Goal: Task Accomplishment & Management: Manage account settings

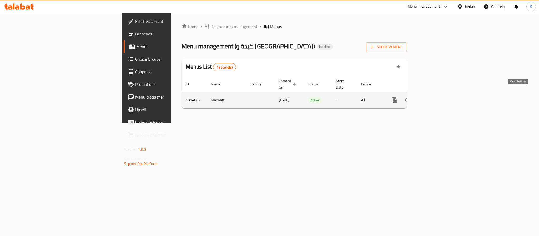
click at [436, 97] on icon "enhanced table" at bounding box center [432, 100] width 6 height 6
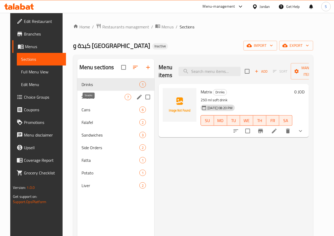
click at [98, 100] on span "Snacks" at bounding box center [103, 97] width 43 height 6
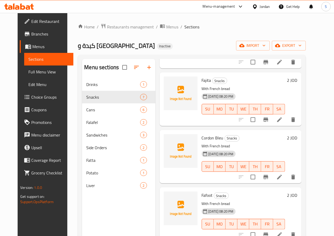
scroll to position [187, 0]
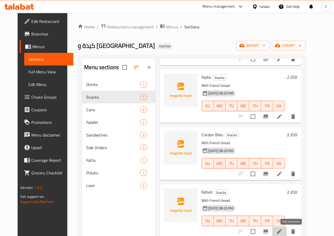
click at [283, 232] on icon at bounding box center [279, 231] width 6 height 6
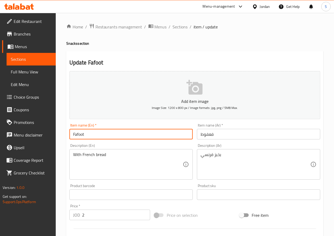
click at [93, 135] on input "Fafoot" at bounding box center [130, 134] width 123 height 11
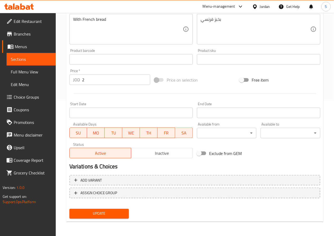
type input "Faafout"
click at [87, 212] on span "Update" at bounding box center [99, 213] width 51 height 7
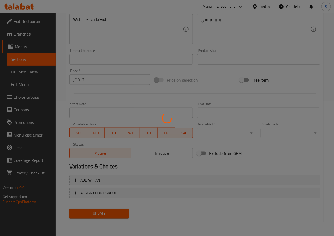
scroll to position [0, 0]
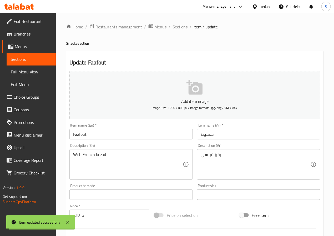
drag, startPoint x: 181, startPoint y: 30, endPoint x: 167, endPoint y: 0, distance: 33.8
click at [181, 30] on span "Sections" at bounding box center [180, 27] width 15 height 6
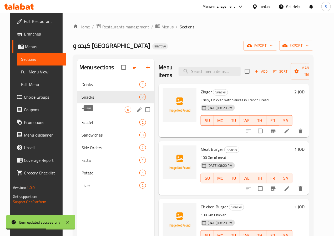
click at [94, 113] on span "Cans" at bounding box center [103, 110] width 43 height 6
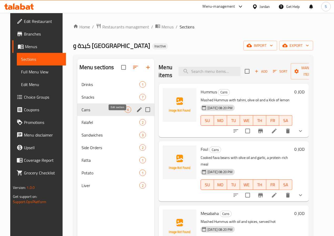
click at [137, 112] on icon "edit" at bounding box center [139, 109] width 5 height 5
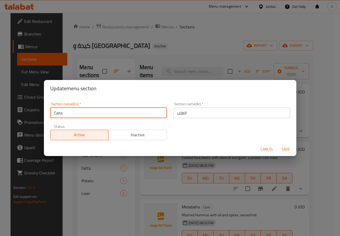
click at [121, 113] on input "Cans" at bounding box center [108, 113] width 117 height 11
type input "Can"
click at [278, 144] on button "Save" at bounding box center [286, 149] width 17 height 10
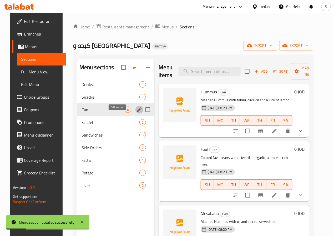
click at [282, 130] on li at bounding box center [274, 130] width 15 height 9
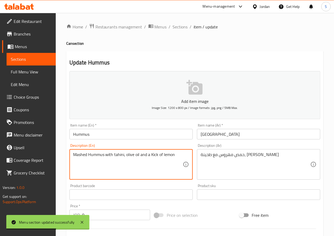
click at [155, 156] on textarea "Mashed Hummus with tahini, olive oil and a Kick of lemon" at bounding box center [128, 164] width 110 height 25
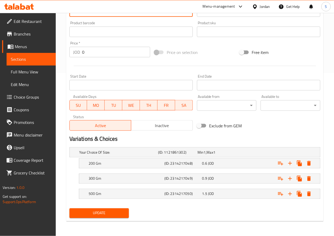
type textarea "Mashed Hummus with tahini, olive oil and a touch of lemon"
click at [119, 211] on span "Update" at bounding box center [99, 213] width 51 height 7
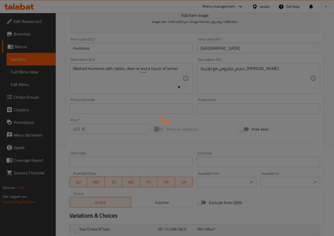
scroll to position [0, 0]
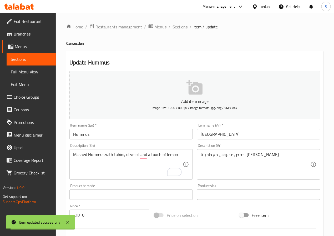
click at [176, 27] on span "Sections" at bounding box center [180, 27] width 15 height 6
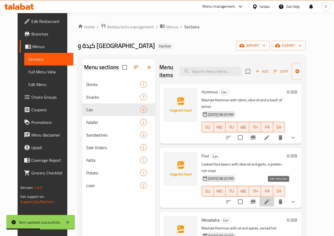
click at [270, 199] on icon at bounding box center [267, 202] width 6 height 6
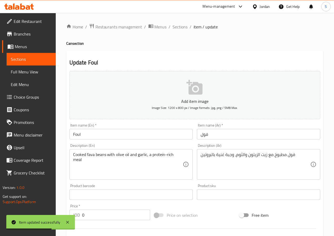
click at [102, 155] on textarea "Cooked fava beans with olive oil and garlic, a protein-rich meal" at bounding box center [128, 164] width 110 height 25
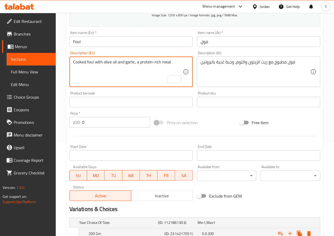
scroll to position [164, 0]
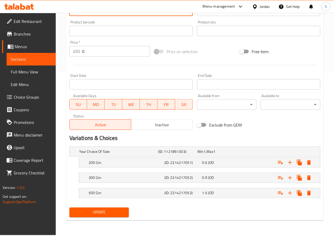
type textarea "Cooked foul with olive oil and garlic, a protein-rich meal"
click at [105, 211] on span "Update" at bounding box center [99, 212] width 51 height 7
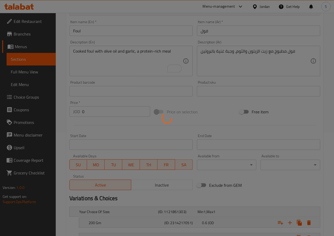
scroll to position [0, 0]
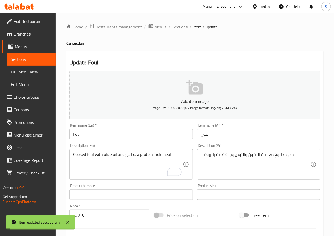
drag, startPoint x: 178, startPoint y: 27, endPoint x: 164, endPoint y: 7, distance: 23.7
click at [178, 27] on span "Sections" at bounding box center [180, 27] width 15 height 6
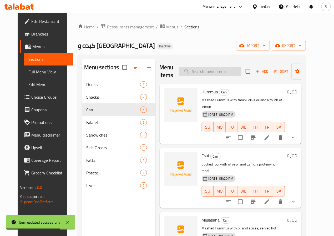
click at [186, 71] on input "search" at bounding box center [210, 71] width 62 height 9
paste input "Qudsia"
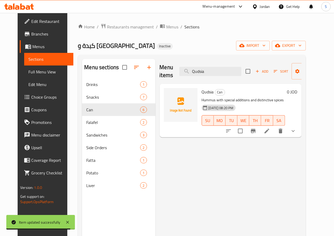
type input "Qudsia"
click at [269, 133] on icon at bounding box center [267, 131] width 5 height 5
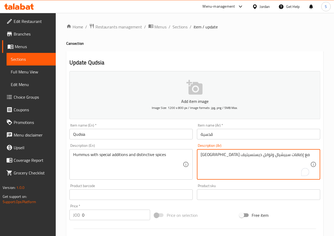
paste textarea "اصة وتوابل مميزة"
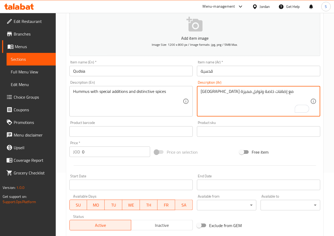
scroll to position [145, 0]
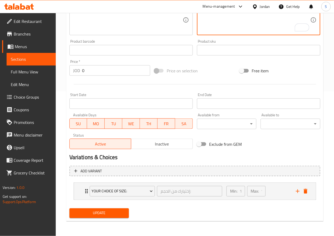
type textarea "حمص مع إضافات خاصة وتوابل مميزة"
click at [108, 213] on span "Update" at bounding box center [99, 213] width 51 height 7
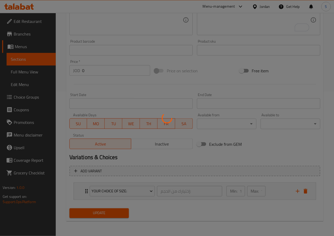
scroll to position [0, 0]
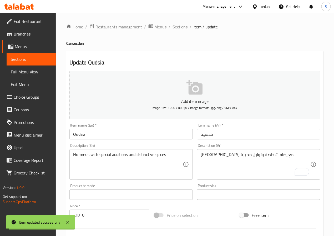
click at [176, 27] on span "Sections" at bounding box center [180, 27] width 15 height 6
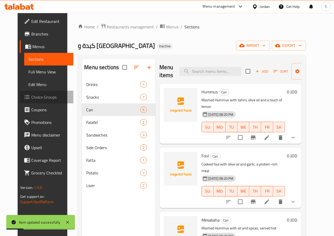
click at [31, 94] on span "Choice Groups" at bounding box center [50, 97] width 38 height 6
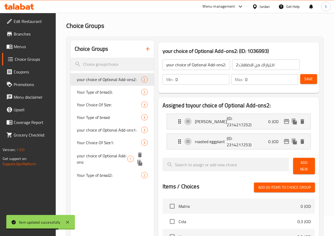
scroll to position [55, 0]
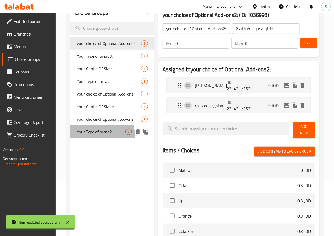
click at [97, 135] on span "Your Type of bread2:" at bounding box center [101, 132] width 49 height 6
type input "Your Type of bread2:"
type input "اختيارك من الخبز2:"
type input "1"
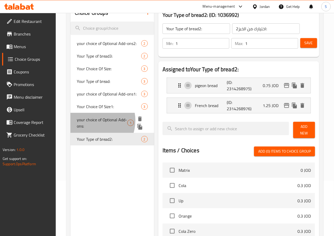
click at [92, 129] on span "your choice of Optional Add-ons:" at bounding box center [102, 123] width 51 height 13
type input "your choice of Optional Add-ons:"
type input "اختياراك من الاضافات:"
type input "0"
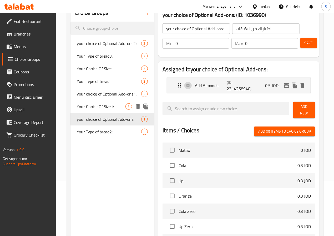
click at [89, 110] on span "Your Choice Of Size1:" at bounding box center [101, 106] width 49 height 6
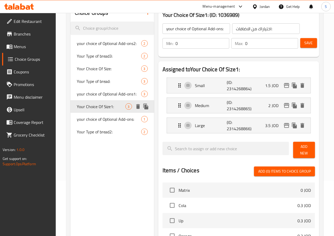
type input "Your Choice Of Size1:"
type input "إختيارك من الحجم1:"
type input "1"
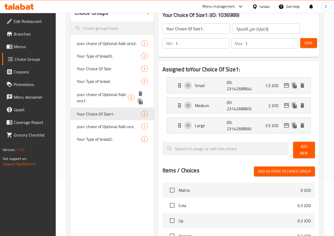
click at [91, 95] on div "your choice of Optional Add-ons1: 3" at bounding box center [112, 98] width 84 height 20
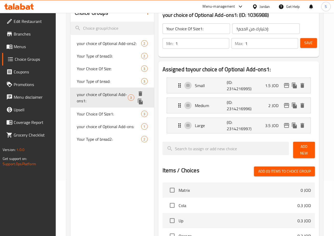
type input "your choice of Optional Add-ons1:"
type input "اختياراك من الاضافات1:"
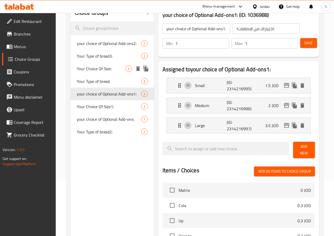
drag, startPoint x: 100, startPoint y: 78, endPoint x: 99, endPoint y: 83, distance: 4.9
click at [99, 72] on span "Your Choice Of Size:" at bounding box center [101, 68] width 49 height 6
type input "Your Choice Of Size:"
type input "إختيارك من الحجم:"
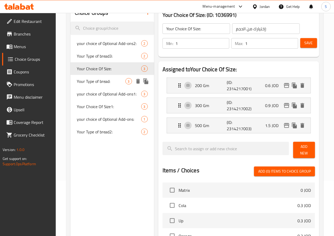
click at [96, 84] on span "Your Type of bread:" at bounding box center [101, 81] width 49 height 6
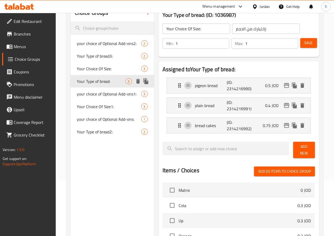
type input "Your Type of bread:"
type input "اختيارك من الخبز:"
click at [96, 72] on span "Your Choice Of Size:" at bounding box center [101, 68] width 49 height 6
type input "Your Choice Of Size:"
type input "إختيارك من الحجم:"
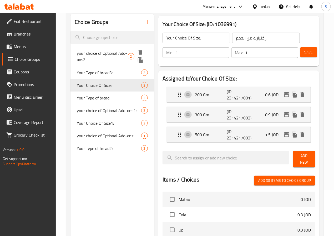
scroll to position [32, 0]
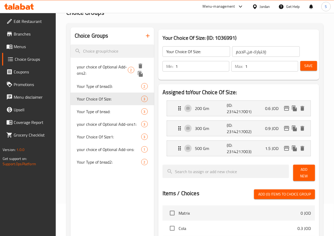
click at [96, 73] on span "your choice of Optional Add-ons2:" at bounding box center [102, 70] width 51 height 13
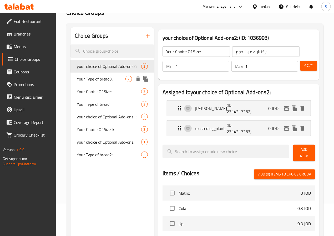
type input "your choice of Optional Add-ons2:"
type input "اختياراك من الاضافات:2"
type input "0"
click at [95, 107] on span "Your Type of bread:" at bounding box center [101, 104] width 49 height 6
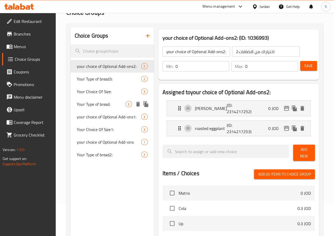
type input "Your Type of bread:"
type input "اختيارك من الخبز:"
type input "1"
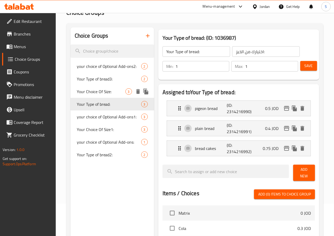
click at [93, 95] on span "Your Choice Of Size:" at bounding box center [101, 91] width 49 height 6
type input "Your Choice Of Size:"
type input "إختيارك من الحجم:"
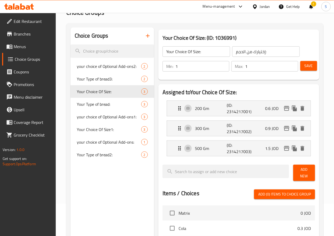
click at [156, 160] on div "Assigned to Your Choice Of Size: 200 Gm (ID: 2314217001) 0.6 JOD Name (En) 200 …" at bounding box center [238, 216] width 165 height 269
drag, startPoint x: 37, startPoint y: 44, endPoint x: 37, endPoint y: 32, distance: 12.1
click at [37, 44] on span "Menus" at bounding box center [33, 46] width 38 height 6
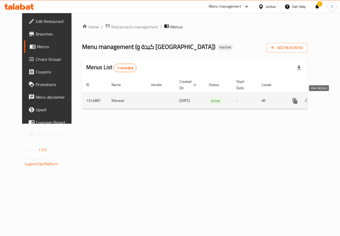
click at [330, 103] on icon "enhanced table" at bounding box center [333, 101] width 6 height 6
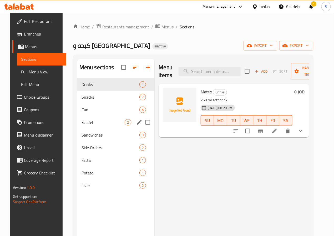
click at [91, 124] on div "Falafel 2" at bounding box center [115, 122] width 77 height 13
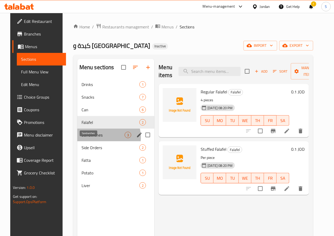
click at [97, 138] on span "Sandwiches" at bounding box center [103, 135] width 43 height 6
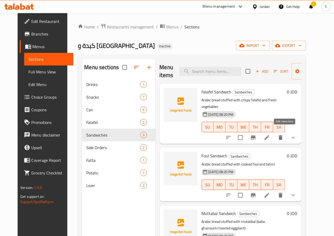
click at [270, 134] on icon at bounding box center [267, 137] width 6 height 6
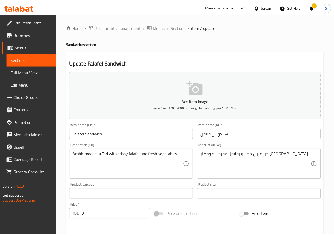
scroll to position [164, 0]
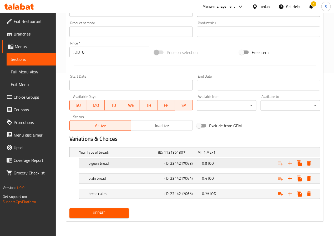
click at [134, 165] on h5 "pigeon bread" at bounding box center [126, 163] width 74 height 5
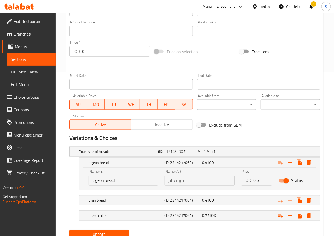
click at [96, 183] on input "pigeon bread" at bounding box center [124, 180] width 70 height 11
type input "Hamam Bread"
click at [113, 201] on h5 "plain bread" at bounding box center [126, 200] width 74 height 5
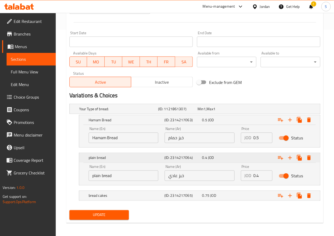
scroll to position [209, 0]
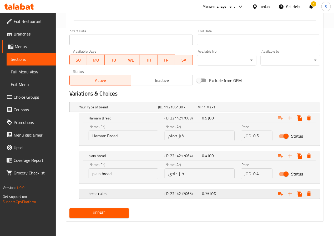
click at [125, 188] on div "bread cakes (ID: 2314217065) 0.75 JOD" at bounding box center [201, 194] width 227 height 12
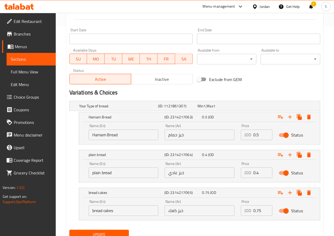
click at [97, 175] on input "plain bread" at bounding box center [124, 173] width 70 height 11
type input "Regular Bread"
click at [100, 211] on input "bread cakes" at bounding box center [124, 210] width 70 height 11
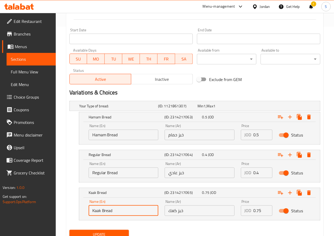
type input "Kaak Bread"
click at [249, 86] on div "Exclude from GEM" at bounding box center [237, 79] width 85 height 14
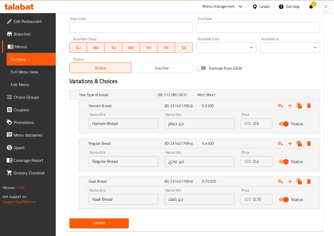
scroll to position [231, 0]
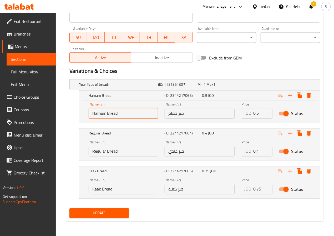
click at [99, 115] on input "Hamam Bread" at bounding box center [124, 113] width 70 height 11
click at [107, 158] on div "Name (En) Regular Bread Name (En)" at bounding box center [123, 148] width 76 height 22
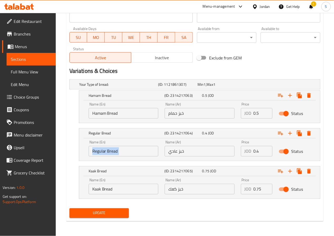
click at [107, 158] on div "Name (En) Regular Bread Name (En)" at bounding box center [123, 148] width 76 height 22
click at [106, 153] on input "Regular Bread" at bounding box center [124, 151] width 70 height 11
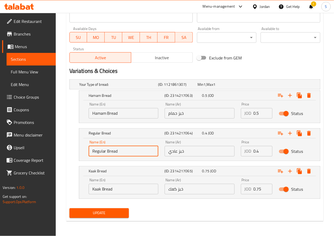
click at [106, 153] on input "Regular Bread" at bounding box center [124, 151] width 70 height 11
click at [103, 191] on input "Kaak Bread" at bounding box center [124, 189] width 70 height 11
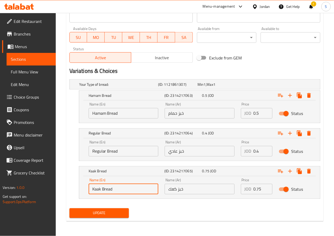
click at [103, 191] on input "Kaak Bread" at bounding box center [124, 189] width 70 height 11
click at [99, 213] on span "Update" at bounding box center [99, 213] width 51 height 7
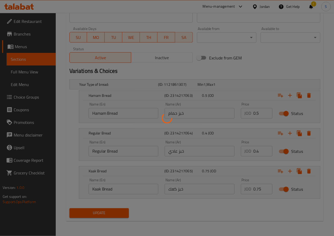
scroll to position [0, 0]
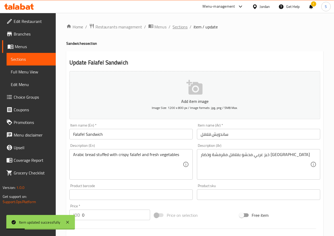
click at [179, 27] on span "Sections" at bounding box center [180, 27] width 15 height 6
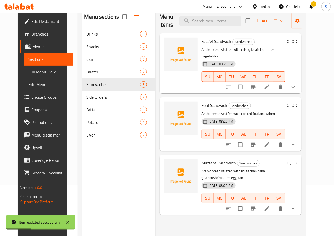
scroll to position [61, 0]
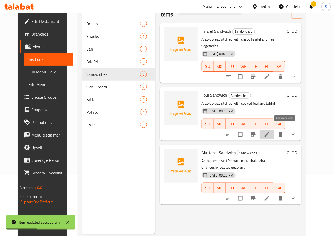
click at [270, 131] on icon at bounding box center [267, 134] width 6 height 6
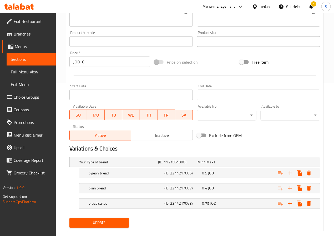
scroll to position [164, 0]
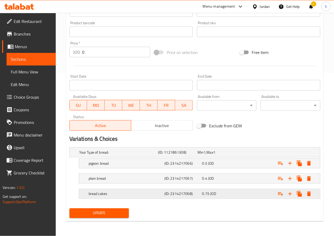
click at [120, 191] on h5 "bread cakes" at bounding box center [126, 193] width 74 height 5
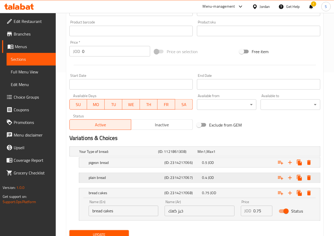
click at [117, 180] on h5 "plain bread" at bounding box center [126, 177] width 74 height 5
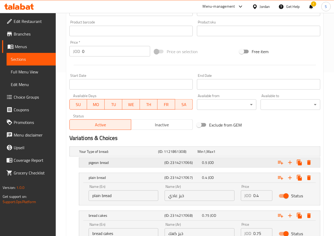
click at [109, 165] on div "pigeon bread" at bounding box center [126, 162] width 76 height 7
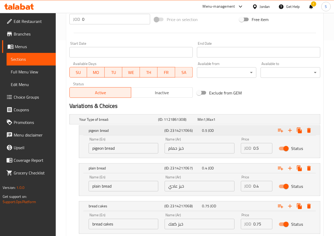
scroll to position [231, 0]
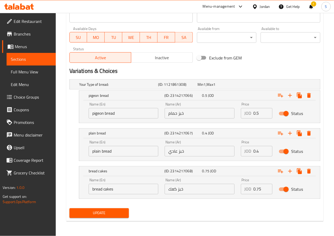
click at [102, 194] on input "bread cakes" at bounding box center [124, 189] width 70 height 11
paste input "Kaak Bread"
type input "Kaak Bread"
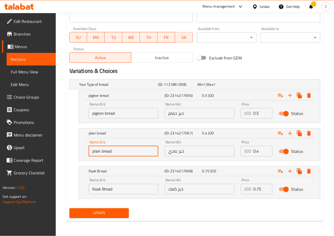
click at [103, 153] on input "plain bread" at bounding box center [124, 151] width 70 height 11
paste input "Regular B"
type input "Regular Bread"
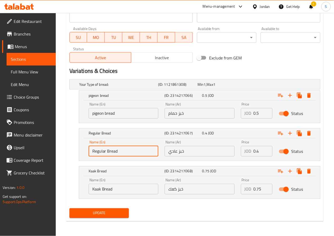
click at [104, 110] on input "pigeon bread" at bounding box center [124, 113] width 70 height 11
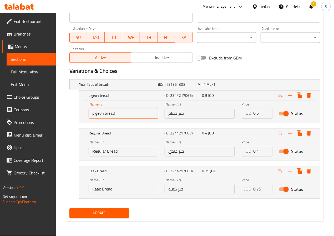
click at [104, 110] on input "pigeon bread" at bounding box center [124, 113] width 70 height 11
paste input "Hamam B"
type input "Hamam Bread"
click at [100, 214] on span "Update" at bounding box center [99, 213] width 51 height 7
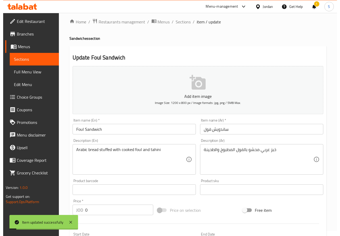
scroll to position [0, 0]
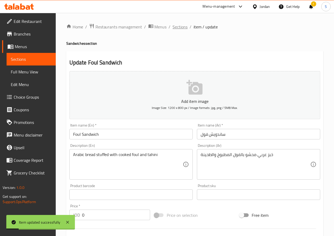
click at [180, 25] on span "Sections" at bounding box center [180, 27] width 15 height 6
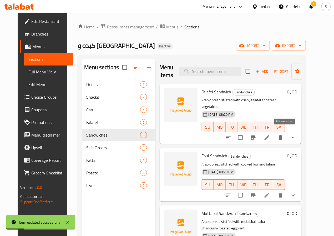
click at [269, 135] on icon at bounding box center [267, 137] width 5 height 5
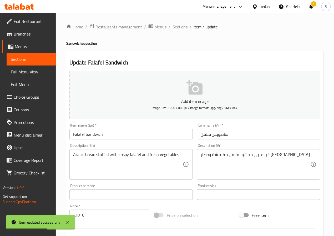
drag, startPoint x: 175, startPoint y: 29, endPoint x: 176, endPoint y: 51, distance: 22.1
click at [175, 29] on span "Sections" at bounding box center [180, 27] width 15 height 6
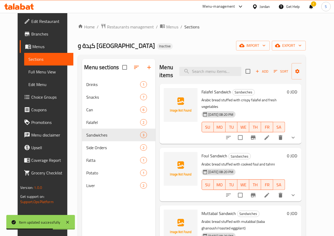
scroll to position [74, 0]
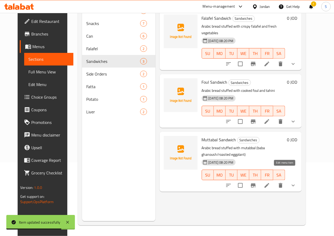
click at [270, 182] on icon at bounding box center [267, 185] width 6 height 6
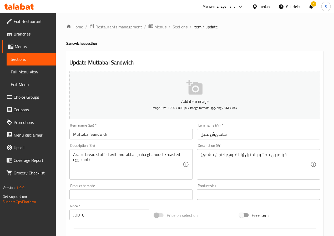
click at [204, 135] on input "ساندويش متبل" at bounding box center [258, 134] width 123 height 11
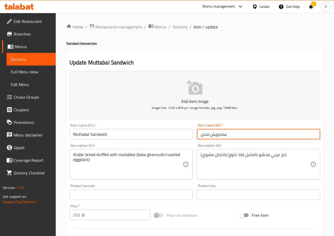
click at [204, 135] on input "ساندويش متبل" at bounding box center [258, 134] width 123 height 11
click at [82, 136] on input "Muttabal Sandwich" at bounding box center [130, 134] width 123 height 11
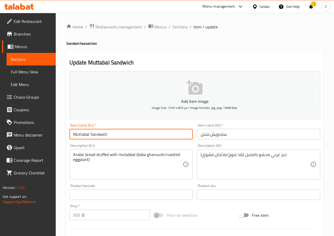
click at [82, 136] on input "Muttabal Sandwich" at bounding box center [130, 134] width 123 height 11
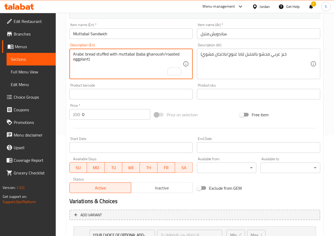
scroll to position [173, 0]
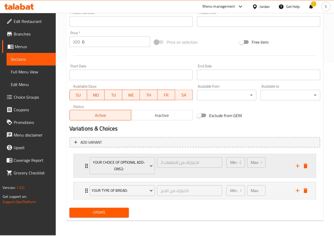
click at [81, 168] on div "your choice of Optional Add-ons2: اختياراك من الاضافات:2 ​ Min: 0 ​ Max: 0 ​" at bounding box center [195, 165] width 242 height 23
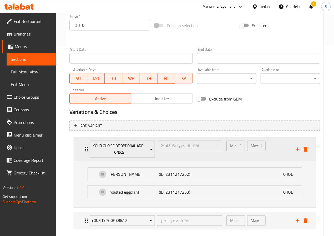
scroll to position [193, 0]
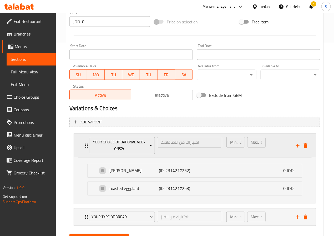
click at [81, 153] on div "your choice of Optional Add-ons2: اختياراك من الاضافات:2 ​ Min: 0 ​ Max: 0 ​" at bounding box center [195, 145] width 242 height 23
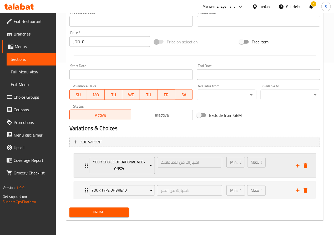
scroll to position [173, 0]
click at [82, 188] on div "Your Type of bread: اختيارك من الخبز: ​ Min: 1 ​ Max: 1 ​" at bounding box center [195, 190] width 242 height 17
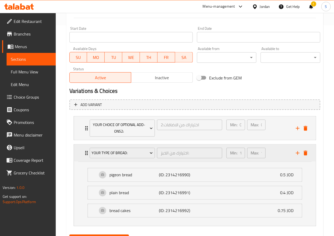
scroll to position [239, 0]
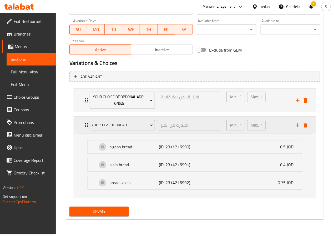
click at [83, 123] on div "Your Type of bread: اختيارك من الخبز: ​ Min: 1 ​ Max: 1 ​" at bounding box center [195, 125] width 242 height 17
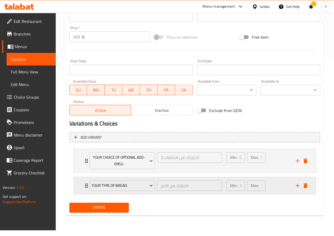
scroll to position [173, 0]
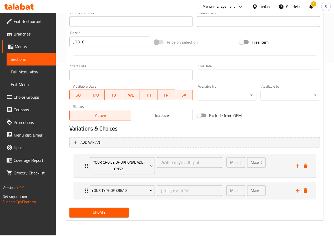
type textarea "Arabic bread stuffed with muttabal (baba ghanoush/roasted eggplant)"
click at [96, 210] on span "Update" at bounding box center [99, 212] width 51 height 7
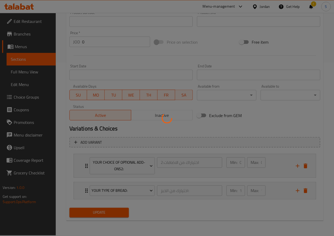
scroll to position [0, 0]
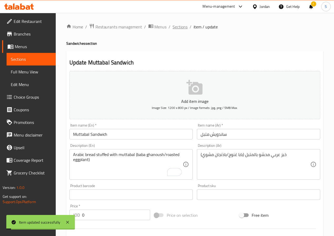
click at [176, 26] on span "Sections" at bounding box center [180, 27] width 15 height 6
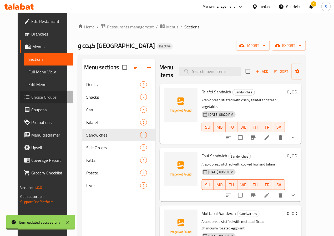
click at [31, 96] on span "Choice Groups" at bounding box center [50, 97] width 38 height 6
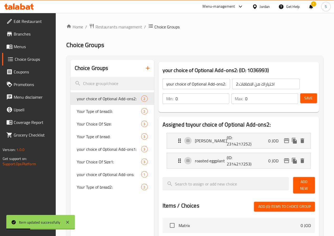
click at [209, 85] on input "your choice of Optional Add-ons2:" at bounding box center [197, 84] width 68 height 11
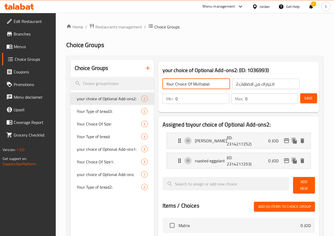
type input "Your Choice Of Muttabal:"
click at [244, 86] on input "اختياراك من الاضافات:2" at bounding box center [266, 84] width 68 height 11
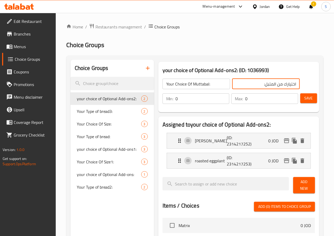
type input "اختيارك من المتبل:"
click at [200, 99] on input "0" at bounding box center [203, 98] width 54 height 11
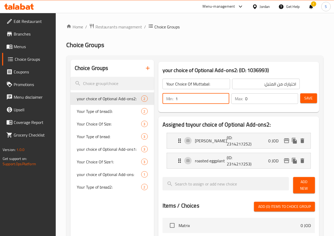
type input "1"
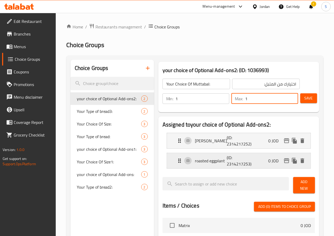
click at [185, 167] on div "roasted eggplant (ID: 2314217253) 0 JOD" at bounding box center [241, 160] width 128 height 15
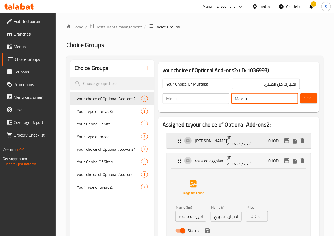
click at [185, 136] on div "Baba Ghannouj (ID: 2314217252) 0 JOD" at bounding box center [241, 140] width 128 height 15
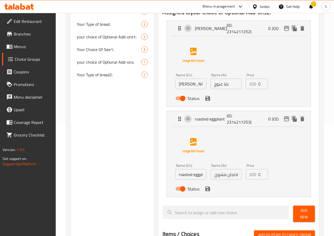
scroll to position [154, 0]
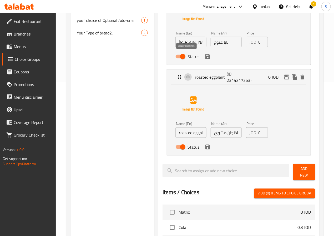
type input "1"
click at [204, 57] on button "save" at bounding box center [208, 57] width 8 height 8
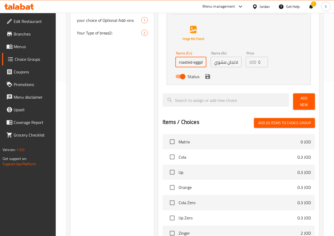
click at [175, 62] on input "roasted eggplant" at bounding box center [190, 62] width 31 height 11
type input "Roasted Eggplant"
click at [205, 77] on icon "save" at bounding box center [207, 76] width 5 height 5
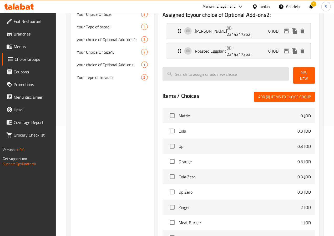
scroll to position [0, 0]
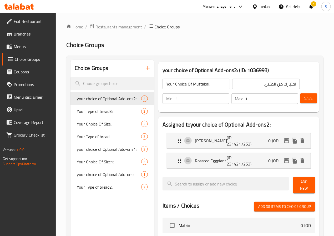
click at [306, 100] on span "Save" at bounding box center [309, 98] width 8 height 7
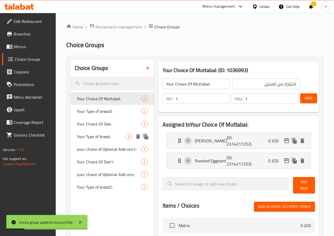
click at [96, 140] on span "Your Type of bread:" at bounding box center [101, 136] width 49 height 6
type input "Your Type of bread:"
type input "اختيارك من الخبز:"
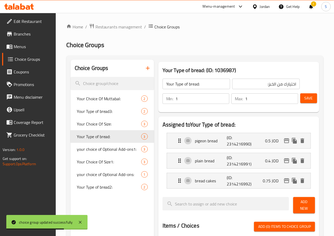
click at [190, 85] on input "Your Type of bread:" at bounding box center [197, 84] width 68 height 11
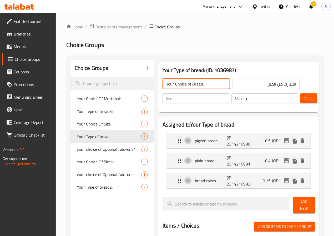
type input "Your Choice of Bread:"
click at [242, 84] on input "اختيارك من الخبز:" at bounding box center [266, 84] width 68 height 11
click at [195, 97] on input "1" at bounding box center [203, 98] width 54 height 11
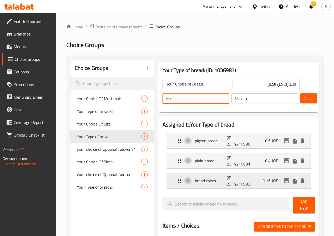
click at [181, 187] on div "bread cakes (ID: 2314216992) 0.75 JOD" at bounding box center [241, 180] width 128 height 15
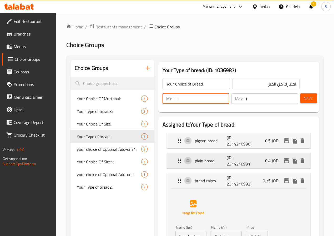
click at [195, 163] on p "plain bread" at bounding box center [211, 161] width 32 height 6
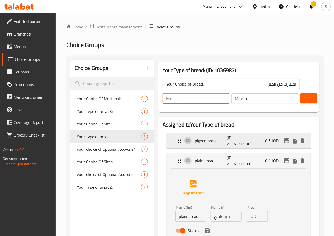
click at [195, 144] on p "pigeon bread" at bounding box center [211, 141] width 32 height 6
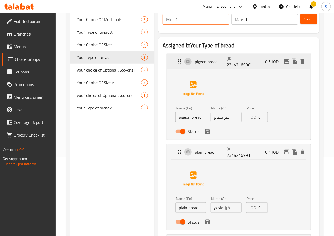
click at [180, 144] on li "plain bread (ID: 2314216991) 0.4 JOD Name (En) plain bread Name (En) Name (Ar) …" at bounding box center [239, 187] width 153 height 90
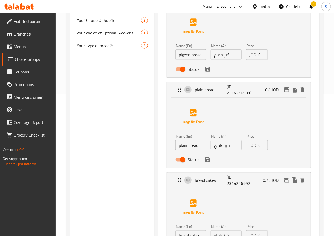
scroll to position [145, 0]
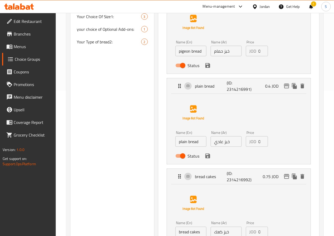
click at [174, 165] on li "plain bread (ID: 2314216991) 0.4 JOD Name (En) plain bread Name (En) Name (Ar) …" at bounding box center [239, 121] width 153 height 90
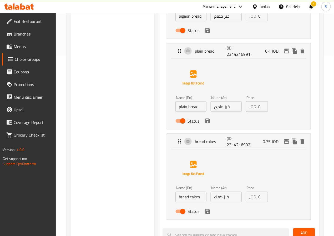
scroll to position [232, 0]
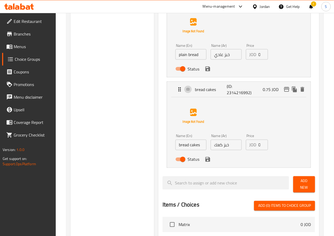
click at [175, 150] on input "bread cakes" at bounding box center [190, 145] width 31 height 11
paste input "Kaak Bread"
type input "Kaak Bread"
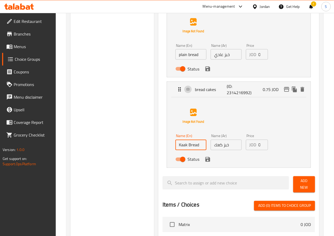
click at [175, 55] on input "plain bread" at bounding box center [190, 54] width 31 height 11
paste input "Regular B"
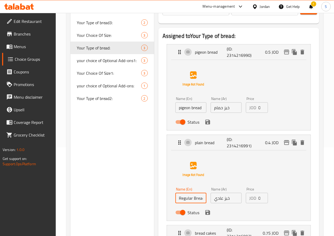
scroll to position [88, 0]
type input "Regular Bread"
click at [175, 106] on input "pigeon bread" at bounding box center [190, 108] width 31 height 11
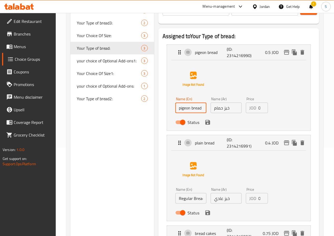
paste input "Regular B"
click at [175, 106] on input "Regular Bread" at bounding box center [190, 108] width 31 height 11
paste input "Hamam"
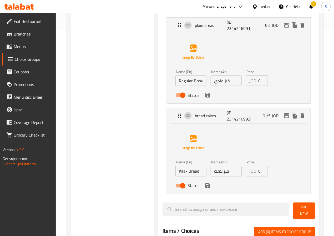
scroll to position [194, 0]
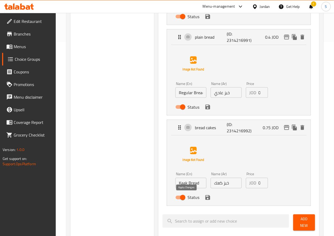
click at [205, 199] on icon "save" at bounding box center [207, 197] width 5 height 5
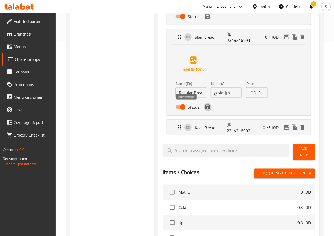
click at [205, 108] on icon "save" at bounding box center [207, 107] width 5 height 5
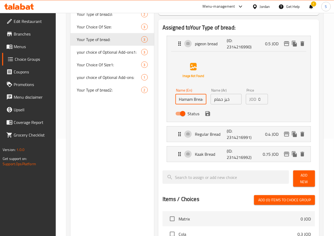
scroll to position [86, 0]
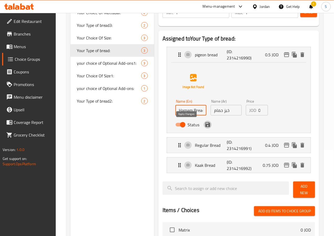
click at [205, 123] on icon "save" at bounding box center [207, 124] width 5 height 5
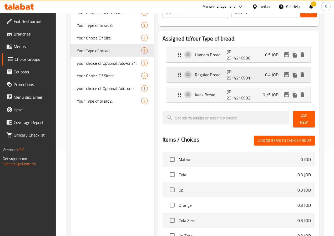
type input "Hamam Bread"
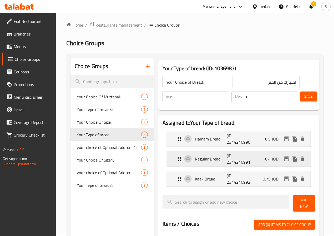
scroll to position [0, 0]
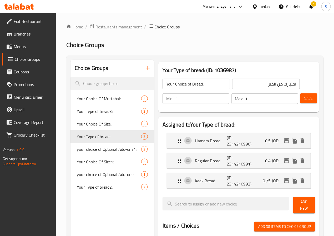
click at [310, 98] on span "Save" at bounding box center [309, 98] width 8 height 7
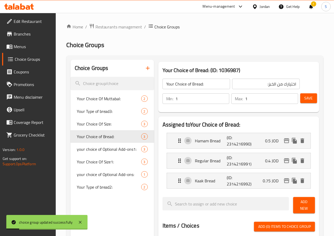
drag, startPoint x: 20, startPoint y: 44, endPoint x: 31, endPoint y: 47, distance: 11.3
click at [20, 44] on span "Menus" at bounding box center [33, 46] width 38 height 6
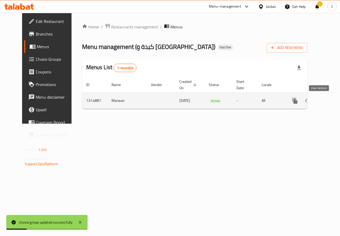
click at [331, 103] on icon "enhanced table" at bounding box center [333, 100] width 5 height 5
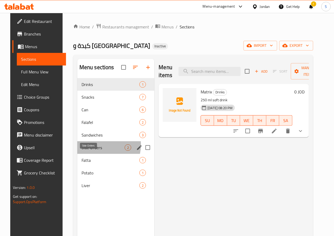
click at [89, 151] on span "Side Orders" at bounding box center [103, 147] width 43 height 6
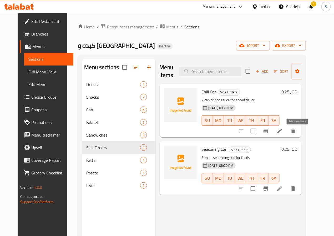
click at [283, 128] on icon at bounding box center [279, 131] width 6 height 6
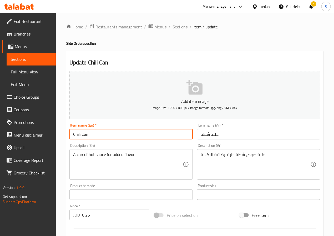
click at [76, 134] on input "Chili Can" at bounding box center [130, 134] width 123 height 11
click at [114, 135] on input "Shatta Can" at bounding box center [130, 134] width 123 height 11
type input "Shatta Box"
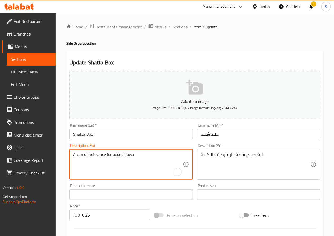
click at [78, 152] on textarea "A can of hot sauce for added flavor" at bounding box center [128, 164] width 110 height 25
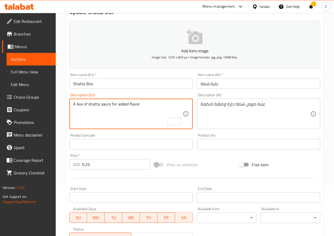
scroll to position [135, 0]
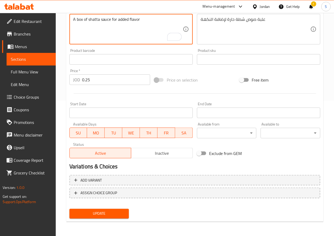
type textarea "A box of shatta sauce for added flavor"
click at [115, 210] on span "Update" at bounding box center [99, 213] width 51 height 7
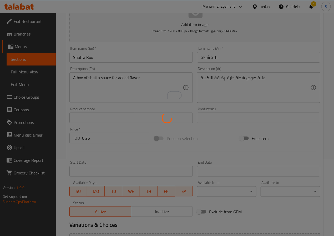
scroll to position [0, 0]
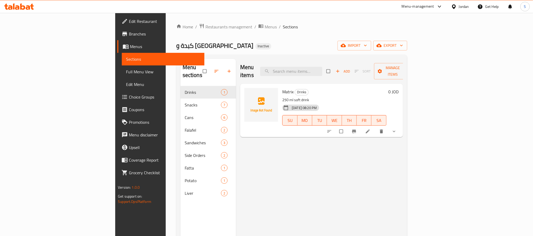
click at [126, 73] on span "Full Menu View" at bounding box center [163, 72] width 74 height 6
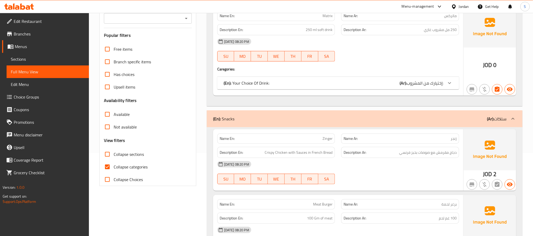
scroll to position [115, 0]
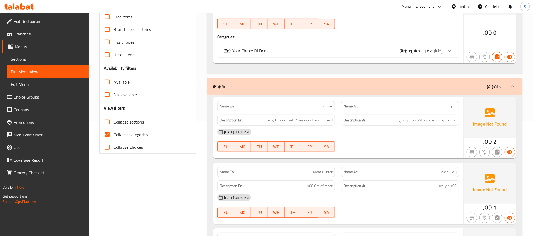
drag, startPoint x: 109, startPoint y: 138, endPoint x: 223, endPoint y: 79, distance: 128.5
click at [109, 138] on input "Collapse categories" at bounding box center [107, 134] width 13 height 13
checkbox input "false"
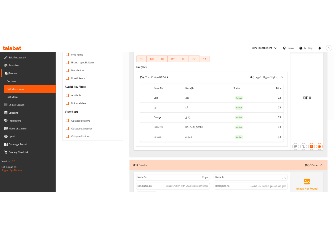
scroll to position [0, 0]
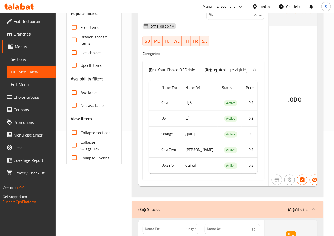
scroll to position [105, 0]
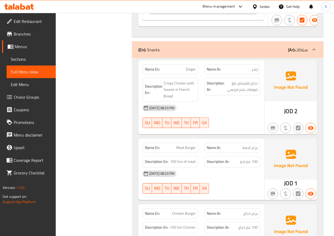
scroll to position [274, 0]
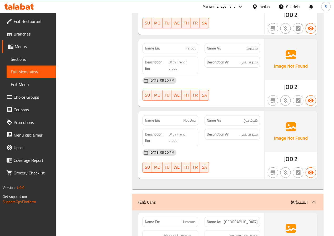
scroll to position [640, 0]
click at [250, 51] on span "فعفوط" at bounding box center [251, 49] width 11 height 6
copy span "فعفوط"
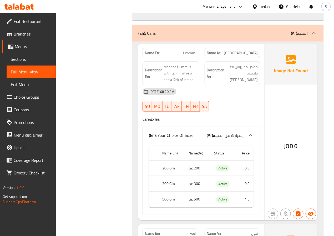
scroll to position [808, 0]
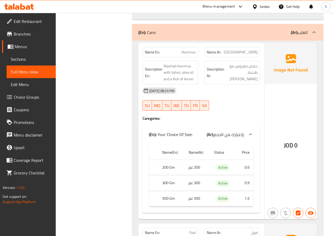
scroll to position [810, 0]
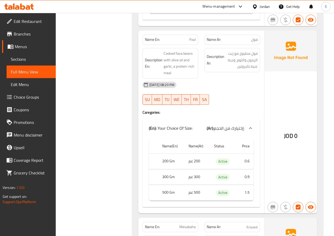
scroll to position [1004, 0]
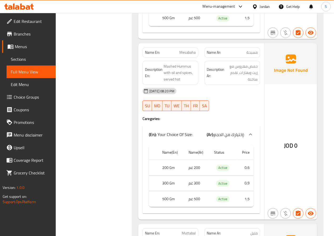
scroll to position [1214, 0]
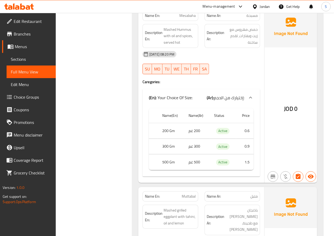
click at [250, 18] on span "مسبحة" at bounding box center [251, 16] width 11 height 6
copy span "مسبحة"
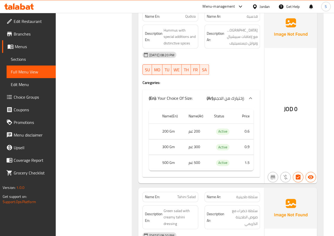
scroll to position [1581, 0]
click at [187, 17] on span "Qudsia" at bounding box center [190, 17] width 11 height 6
copy span "Qudsia"
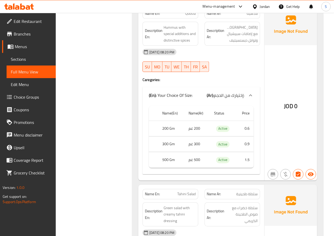
scroll to position [1585, 0]
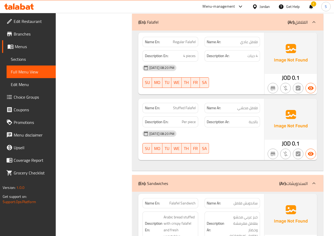
scroll to position [1946, 0]
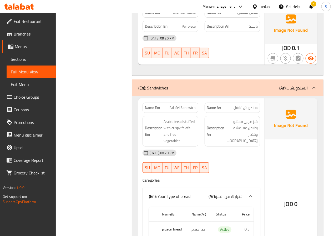
scroll to position [2074, 0]
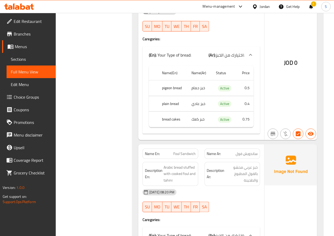
scroll to position [2184, 0]
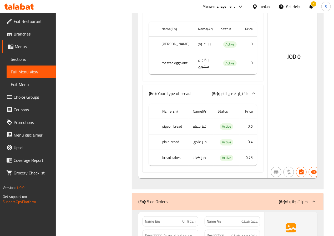
scroll to position [2603, 0]
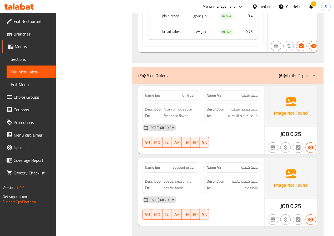
scroll to position [2755, 0]
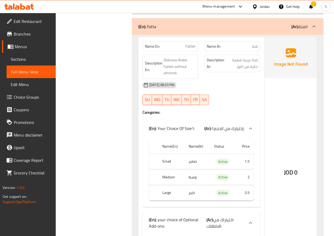
scroll to position [2950, 0]
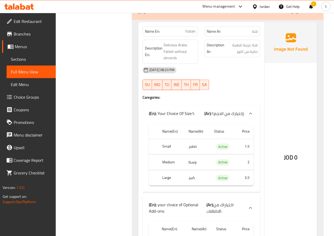
scroll to position [2951, 0]
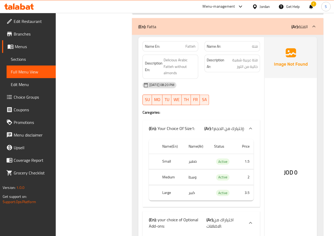
click at [187, 49] on span "Fatteh" at bounding box center [191, 47] width 10 height 6
copy span "Fatteh"
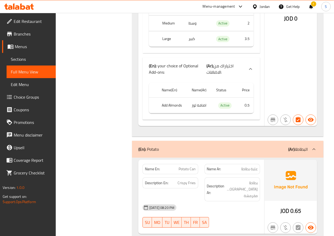
scroll to position [3104, 0]
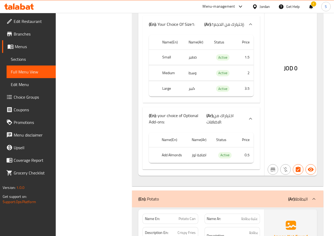
scroll to position [3055, 0]
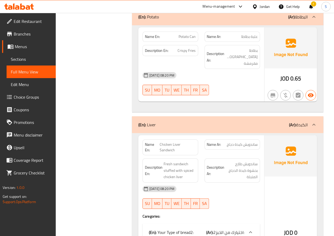
scroll to position [3236, 0]
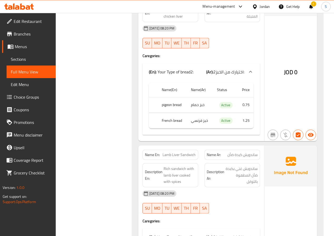
scroll to position [3393, 0]
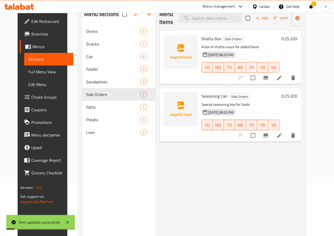
scroll to position [53, 0]
click at [287, 136] on li at bounding box center [279, 135] width 15 height 9
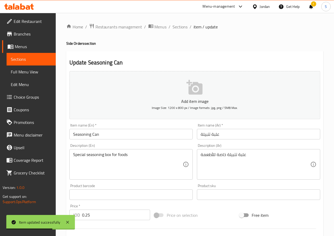
click at [86, 138] on input "Seasoning Can" at bounding box center [130, 134] width 123 height 11
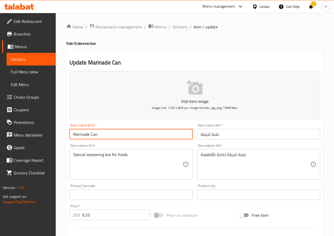
click at [120, 137] on input "Marinade Can" at bounding box center [130, 134] width 123 height 11
click at [120, 137] on input "Marinade" at bounding box center [130, 134] width 123 height 11
drag, startPoint x: 105, startPoint y: 134, endPoint x: 63, endPoint y: 134, distance: 41.6
click at [63, 134] on div "Home / Restaurants management / Menus / Sections / item / update Side Orders se…" at bounding box center [195, 192] width 278 height 359
type input "Marinade Box"
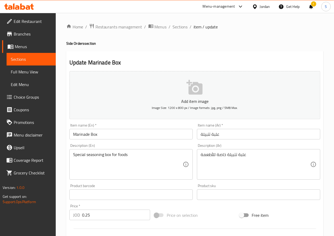
click at [115, 159] on textarea "Special seasoning box for foods" at bounding box center [128, 164] width 110 height 25
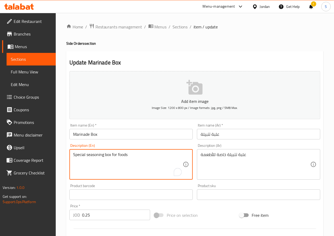
click at [115, 159] on textarea "Special seasoning box for foods" at bounding box center [128, 164] width 110 height 25
paste textarea "A box with various seasonings."
type textarea "A box with various seasonings."
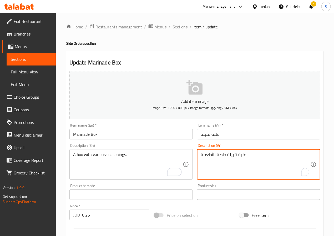
click at [241, 155] on textarea "علبة تتبيلة خاصة للأطعمة" at bounding box center [256, 164] width 110 height 25
paste textarea "هارات متنوعة."
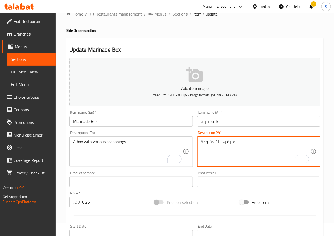
scroll to position [13, 0]
click at [220, 144] on textarea "علبة بهارات متنوعة." at bounding box center [256, 151] width 110 height 25
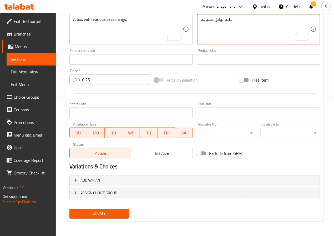
type textarea "علبة توابل متنوعة."
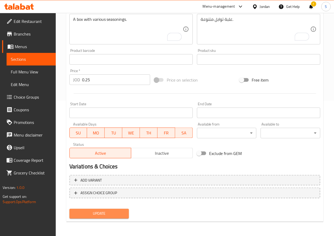
click at [108, 212] on span "Update" at bounding box center [99, 213] width 51 height 7
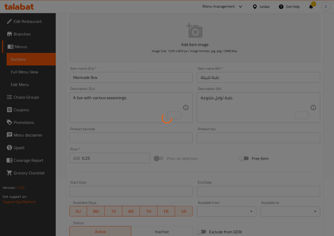
scroll to position [0, 0]
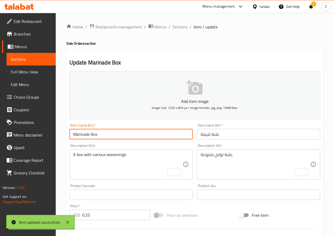
click at [85, 134] on input "Marinade Box" at bounding box center [130, 134] width 123 height 11
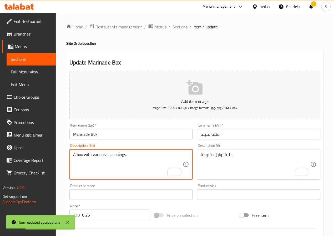
click at [112, 158] on textarea "A box with various seasonings." at bounding box center [128, 164] width 110 height 25
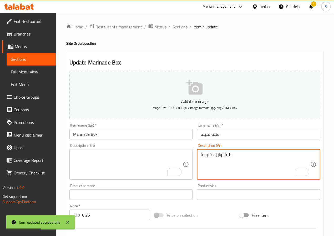
click at [208, 157] on textarea "علبة توابل متنوعة." at bounding box center [256, 164] width 110 height 25
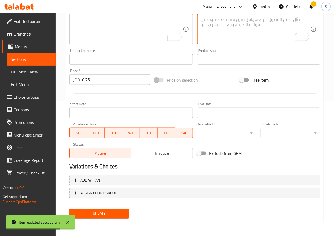
click at [104, 216] on span "Update" at bounding box center [99, 213] width 51 height 7
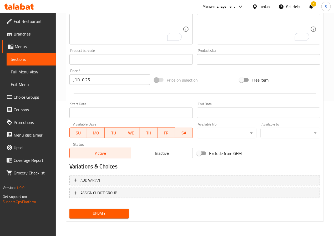
click at [211, 48] on div "Product sku Product sku" at bounding box center [259, 57] width 128 height 20
click at [99, 215] on span "Update" at bounding box center [99, 213] width 51 height 7
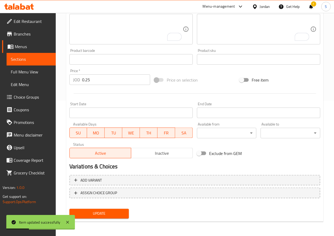
scroll to position [0, 0]
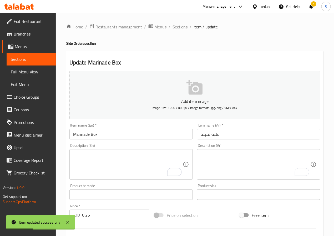
click at [177, 24] on span "Sections" at bounding box center [180, 27] width 15 height 6
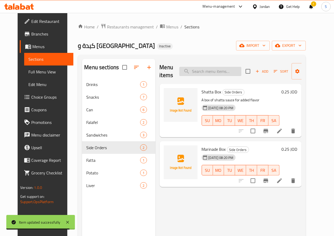
click at [197, 74] on input "search" at bounding box center [210, 71] width 62 height 9
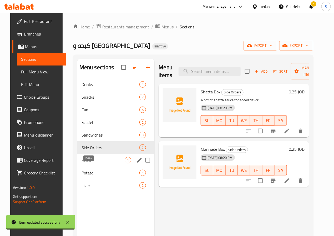
click at [82, 163] on span "Fatta" at bounding box center [103, 160] width 43 height 6
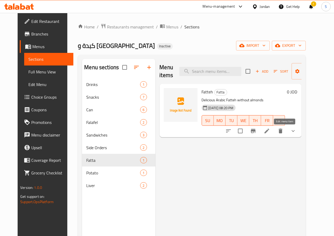
click at [270, 129] on icon at bounding box center [267, 131] width 6 height 6
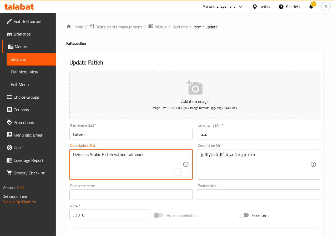
click at [121, 158] on textarea "Delicious Arabic Fatteh without almonds" at bounding box center [128, 164] width 110 height 25
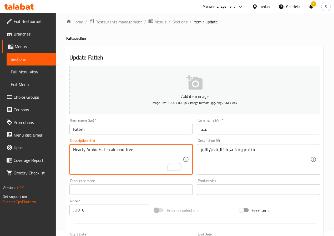
scroll to position [173, 0]
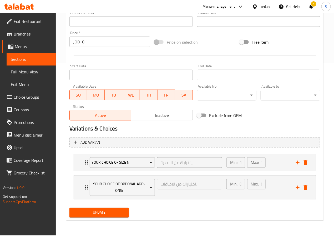
type textarea "Hearty Arabic Fatteh almond-free"
click at [99, 210] on span "Update" at bounding box center [99, 212] width 51 height 7
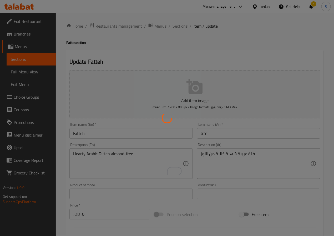
scroll to position [0, 0]
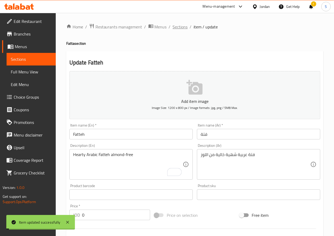
click at [181, 27] on span "Sections" at bounding box center [180, 27] width 15 height 6
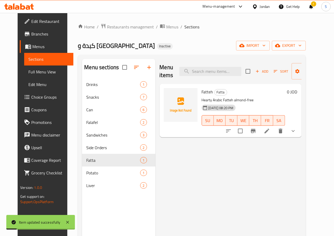
click at [28, 92] on link "Choice Groups" at bounding box center [47, 97] width 54 height 13
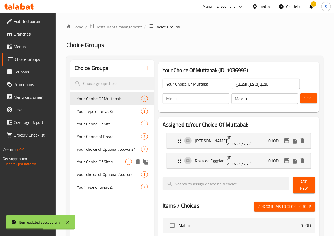
click at [104, 165] on span "Your Choice Of Size1:" at bounding box center [101, 162] width 49 height 6
type input "Your Choice Of Size1:"
type input "إختيارك من الحجم1:"
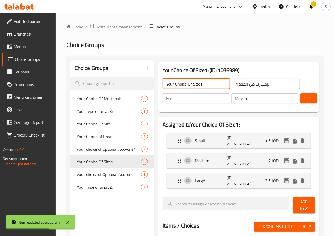
click at [194, 82] on input "Your Choice Of Size1:" at bounding box center [197, 84] width 68 height 11
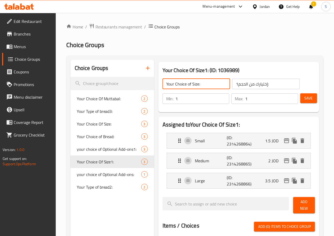
type input "Your Choice of Size:"
click at [235, 86] on input "إختيارك من الحجم1:" at bounding box center [266, 84] width 68 height 11
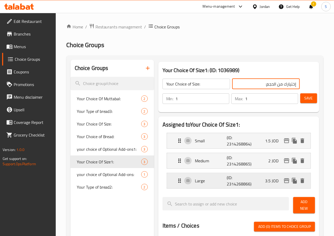
click at [177, 180] on div "Large (ID: 2314268866) 3.5 JOD" at bounding box center [241, 180] width 128 height 15
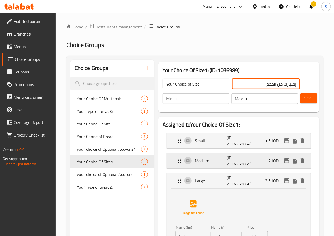
click at [177, 159] on div "Medium (ID: 2314268865) 2 JOD" at bounding box center [241, 160] width 128 height 15
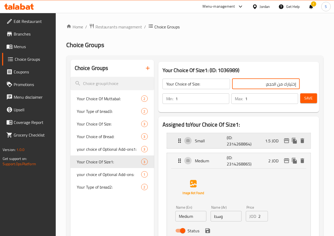
click at [177, 145] on div "Small (ID: 2314268864) 1.5 JOD" at bounding box center [241, 140] width 128 height 15
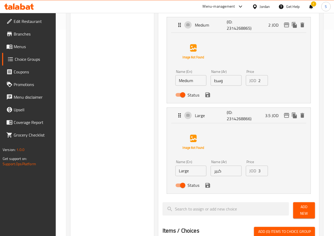
scroll to position [208, 0]
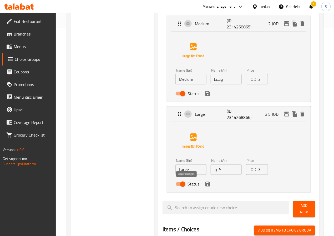
click at [205, 186] on icon "save" at bounding box center [207, 184] width 5 height 5
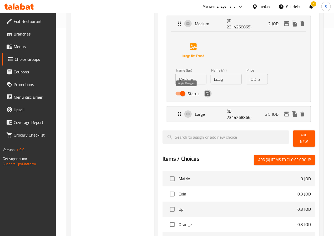
click at [205, 95] on icon "save" at bounding box center [207, 93] width 5 height 5
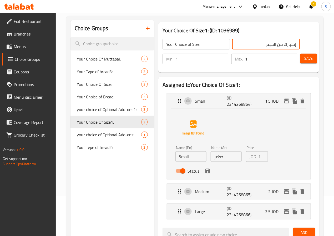
scroll to position [39, 0]
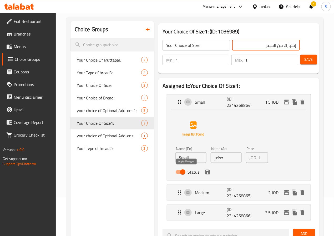
click at [205, 175] on icon "save" at bounding box center [208, 172] width 6 height 6
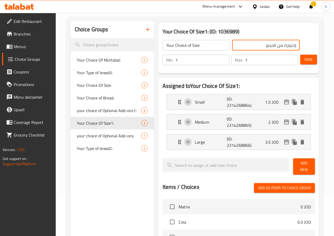
type input "إختيارك من الحجم:"
click at [305, 60] on span "Save" at bounding box center [309, 59] width 8 height 7
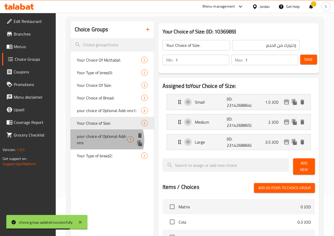
click at [107, 146] on span "your choice of Optional Add-ons:" at bounding box center [102, 139] width 51 height 13
type input "your choice of Optional Add-ons:"
type input "اختياراك من الاضافات:"
type input "0"
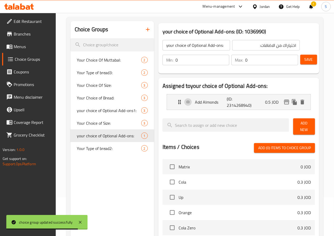
click at [208, 47] on input "your choice of Optional Add-ons:" at bounding box center [197, 45] width 68 height 11
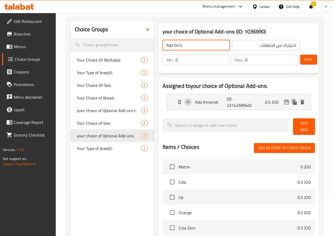
type input "Add On's:"
click at [232, 48] on input "اختياراك من الاضافات:" at bounding box center [266, 45] width 68 height 11
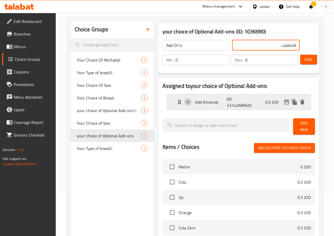
click at [177, 106] on div "Add Almonds (ID: 2314268940) 0.5 JOD" at bounding box center [241, 101] width 128 height 15
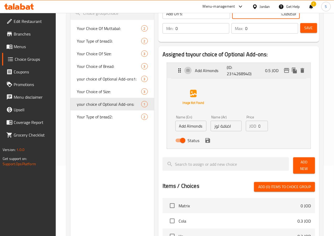
scroll to position [70, 0]
type input "الاضافات:"
click at [175, 125] on input "Add Almonds" at bounding box center [190, 125] width 31 height 11
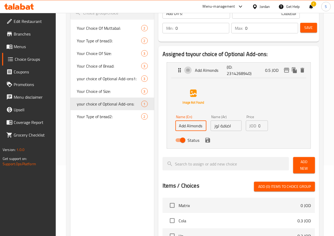
click at [175, 125] on input "Add Almonds" at bounding box center [190, 125] width 31 height 11
click at [205, 140] on icon "save" at bounding box center [207, 140] width 5 height 5
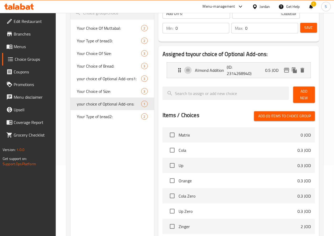
type input "Almond Addition"
click at [300, 30] on button "Save" at bounding box center [308, 28] width 17 height 10
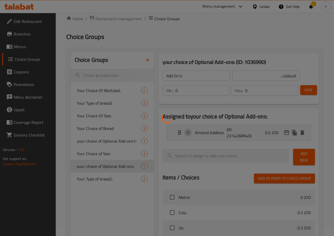
scroll to position [0, 0]
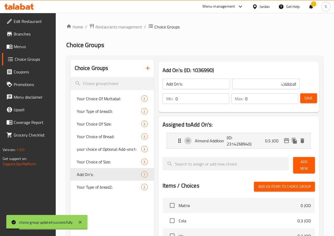
click at [17, 43] on span "Menus" at bounding box center [33, 46] width 38 height 6
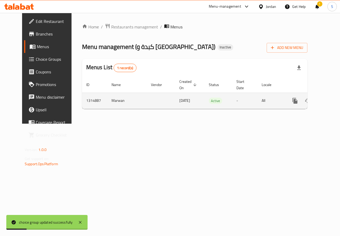
click at [327, 99] on link "enhanced table" at bounding box center [333, 100] width 13 height 13
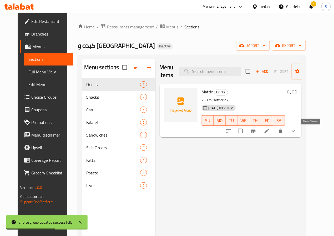
click at [296, 131] on icon "show more" at bounding box center [293, 131] width 6 height 6
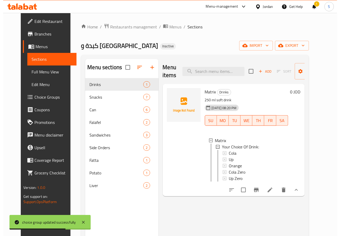
scroll to position [1, 0]
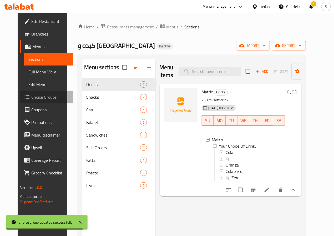
click at [31, 97] on span "Choice Groups" at bounding box center [50, 97] width 38 height 6
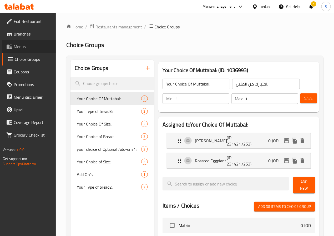
click at [22, 49] on span "Menus" at bounding box center [33, 46] width 38 height 6
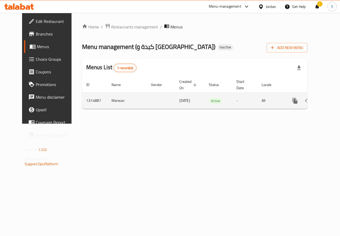
click at [321, 93] on td "enhanced table" at bounding box center [314, 101] width 59 height 16
click at [331, 100] on icon "enhanced table" at bounding box center [333, 100] width 5 height 5
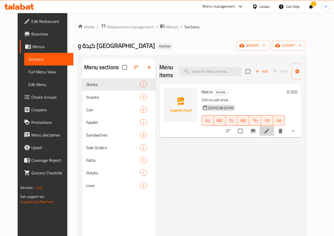
click at [274, 133] on li at bounding box center [267, 130] width 15 height 9
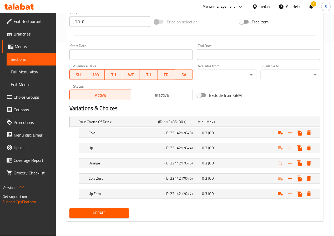
scroll to position [195, 0]
click at [122, 121] on h5 "Your Choice Of Drink:" at bounding box center [117, 121] width 77 height 5
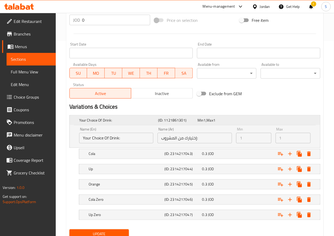
click at [122, 121] on h5 "Your Choice Of Drink:" at bounding box center [117, 120] width 77 height 5
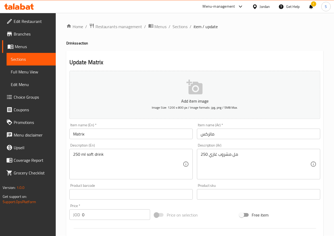
scroll to position [0, 0]
click at [174, 24] on span "Sections" at bounding box center [180, 27] width 15 height 6
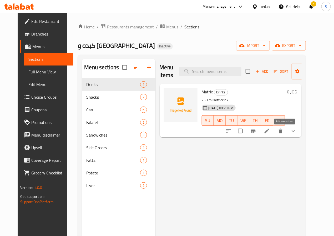
click at [269, 132] on icon at bounding box center [267, 131] width 5 height 5
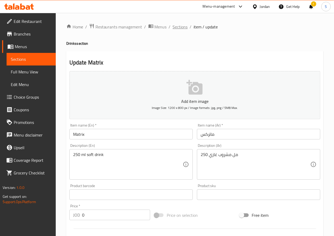
click at [180, 25] on span "Sections" at bounding box center [180, 27] width 15 height 6
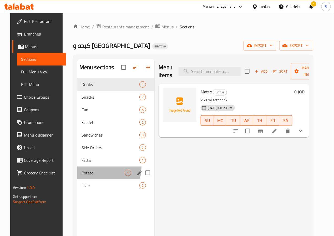
click at [94, 175] on div "Potato 1" at bounding box center [115, 173] width 77 height 13
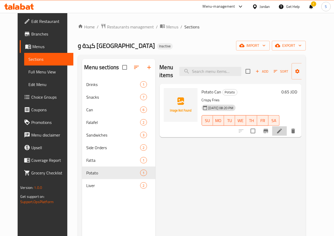
click at [282, 130] on icon at bounding box center [279, 131] width 5 height 5
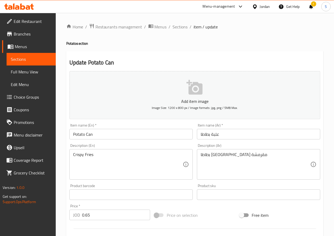
click at [102, 133] on input "Potato Can" at bounding box center [130, 134] width 123 height 11
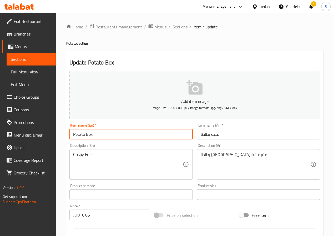
type input "Potato Box"
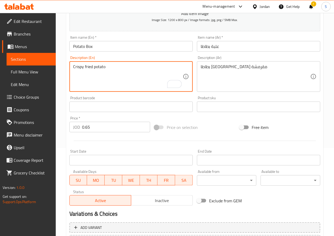
scroll to position [135, 0]
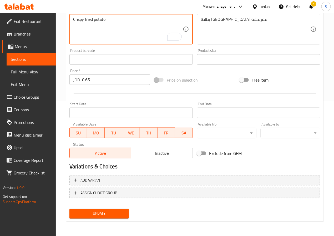
type textarea "Crispy fried potato"
click at [114, 210] on span "Update" at bounding box center [99, 213] width 51 height 7
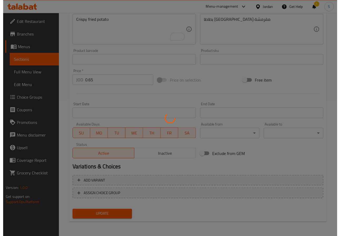
scroll to position [0, 0]
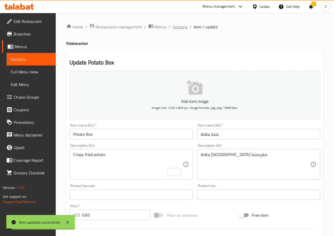
click at [179, 28] on span "Sections" at bounding box center [180, 27] width 15 height 6
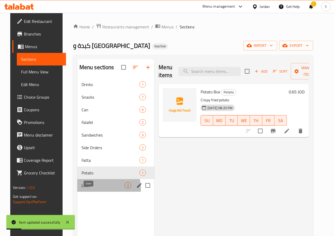
click at [92, 189] on span "Liver" at bounding box center [103, 185] width 43 height 6
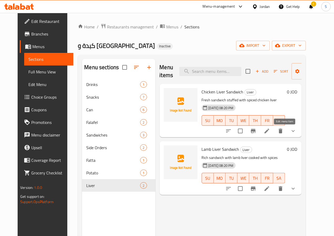
click at [270, 133] on icon at bounding box center [267, 131] width 6 height 6
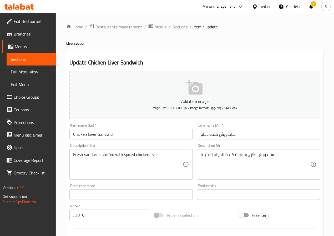
click at [182, 24] on span "Sections" at bounding box center [180, 27] width 15 height 6
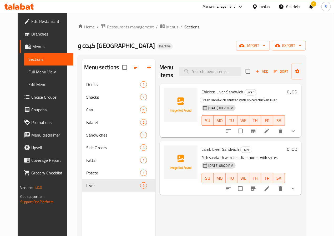
click at [31, 95] on span "Choice Groups" at bounding box center [50, 97] width 38 height 6
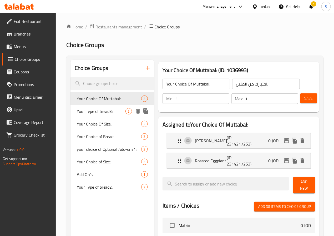
click at [99, 114] on span "Your Type of bread3:" at bounding box center [101, 111] width 49 height 6
type input "Your Type of bread3:"
type input "اختيارك من الخبز3:"
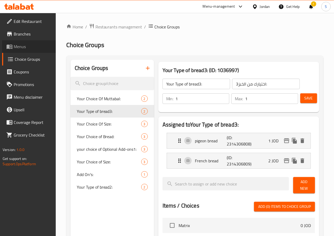
click at [27, 45] on span "Menus" at bounding box center [33, 46] width 38 height 6
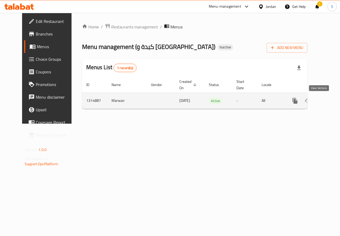
click at [331, 100] on icon "enhanced table" at bounding box center [333, 100] width 5 height 5
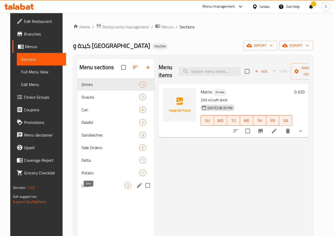
drag, startPoint x: 82, startPoint y: 195, endPoint x: 88, endPoint y: 192, distance: 6.6
click at [82, 189] on span "Liver" at bounding box center [103, 185] width 43 height 6
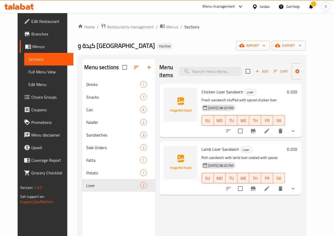
click at [274, 132] on li at bounding box center [267, 130] width 15 height 9
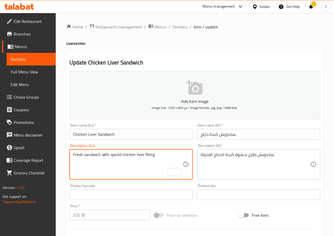
scroll to position [145, 0]
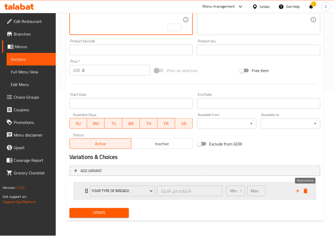
click at [303, 190] on icon "delete" at bounding box center [305, 191] width 6 height 6
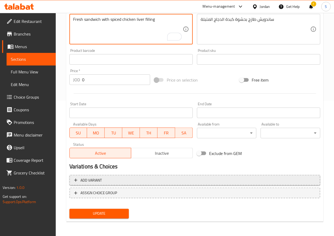
type textarea "Fresh sandwich with spiced chicken liver filling"
click at [162, 180] on span "Add variant" at bounding box center [194, 180] width 241 height 7
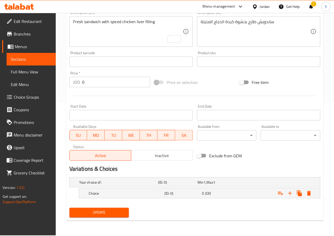
scroll to position [133, 0]
click at [118, 197] on div "Choice (ID: 0) 0 JOD" at bounding box center [201, 194] width 227 height 12
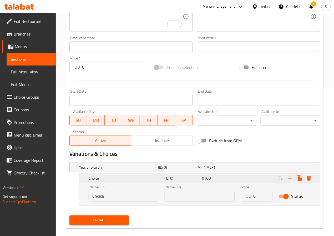
scroll to position [155, 0]
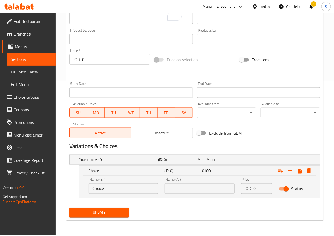
click at [110, 187] on input "Choice" at bounding box center [124, 188] width 70 height 11
paste input "Hamam Bread"
type input "Hamam Bread"
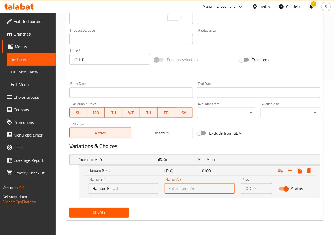
click at [175, 190] on input "text" at bounding box center [200, 188] width 70 height 11
type input "خبز حمام"
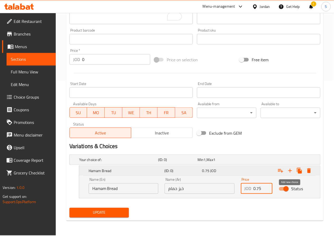
type input "0.75"
click at [290, 174] on button "Expand" at bounding box center [289, 170] width 9 height 9
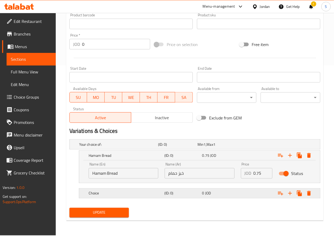
click at [135, 192] on h5 "Choice" at bounding box center [126, 193] width 74 height 5
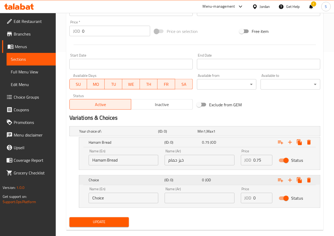
scroll to position [193, 0]
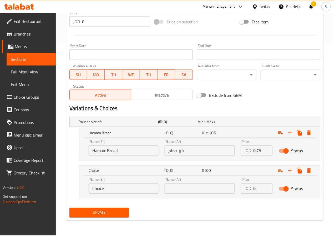
click at [111, 188] on input "Choice" at bounding box center [124, 188] width 70 height 11
type input "French Bread"
type input "خبز فرنسي"
type input "1.25"
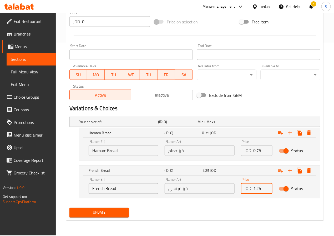
click at [114, 216] on span "Update" at bounding box center [99, 212] width 51 height 7
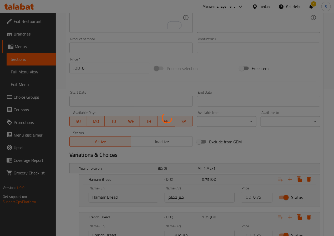
scroll to position [0, 0]
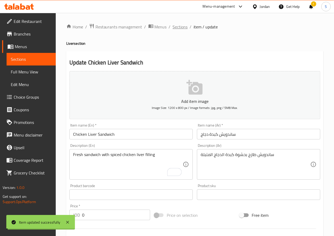
click at [179, 24] on span "Sections" at bounding box center [180, 27] width 15 height 6
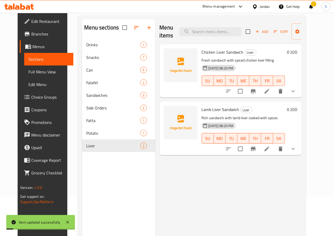
scroll to position [74, 0]
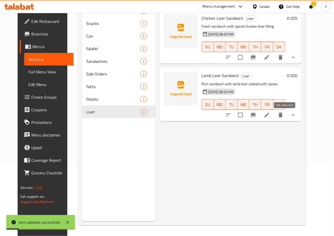
click at [270, 114] on icon at bounding box center [267, 115] width 6 height 6
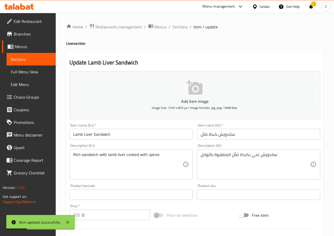
click at [77, 137] on input "Lamb Liver Sandwich" at bounding box center [130, 134] width 123 height 11
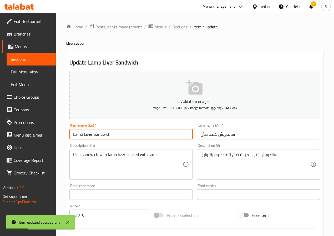
click at [77, 137] on input "Lamb Liver Sandwich" at bounding box center [130, 134] width 123 height 11
type input "Mutton Liver Sandwich"
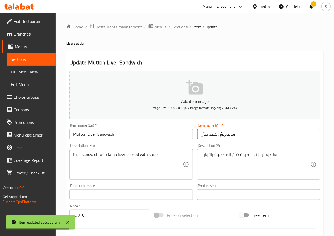
click at [205, 137] on input "ساندويش كبدة ضأن" at bounding box center [258, 134] width 123 height 11
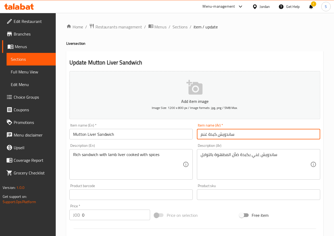
type input "ساندويش كبدة غنم"
click at [235, 159] on textarea "ساندويش غني بكبدة ضأن المطهوة بالتوابل" at bounding box center [256, 164] width 110 height 25
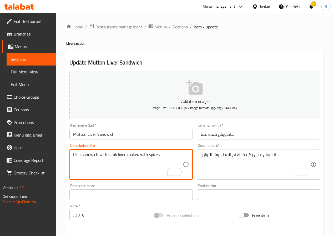
click at [112, 156] on textarea "Rich sandwich with lamb liver cooked with spices" at bounding box center [128, 164] width 110 height 25
click at [144, 169] on textarea "Rich sandwich with mutton liver cooked with spices" at bounding box center [128, 164] width 110 height 25
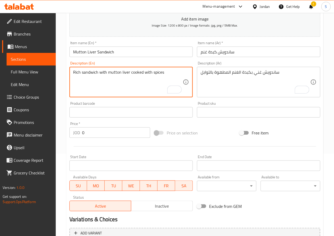
scroll to position [145, 0]
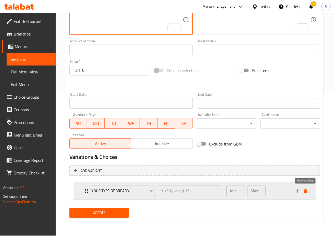
click at [308, 189] on icon "delete" at bounding box center [305, 191] width 6 height 6
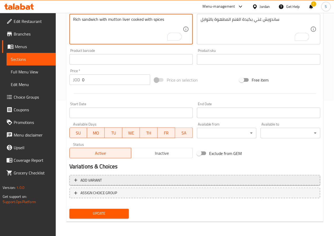
type textarea "Rich sandwich with mutton liver cooked with spices"
click at [169, 185] on button "Add variant" at bounding box center [194, 180] width 251 height 11
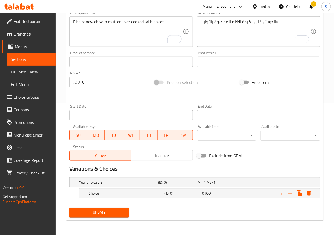
scroll to position [133, 0]
click at [147, 191] on h5 "Choice" at bounding box center [126, 193] width 74 height 5
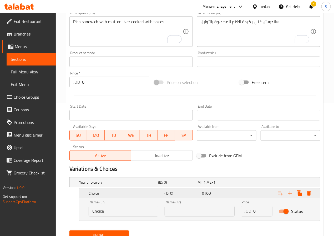
scroll to position [155, 0]
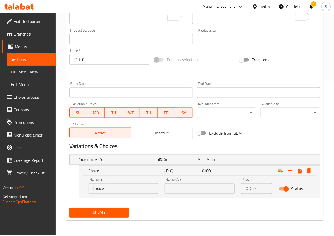
click at [132, 186] on input "Choice" at bounding box center [124, 188] width 70 height 11
paste input "ساندويش غني بكبدة الغنم المطهوة بالتوابل"
paste input "Hamam Bread"
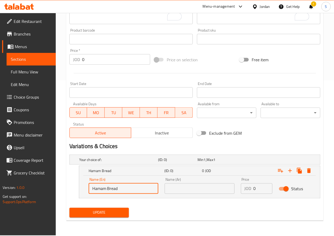
type input "Hamam Bread"
click at [183, 191] on input "text" at bounding box center [200, 188] width 70 height 11
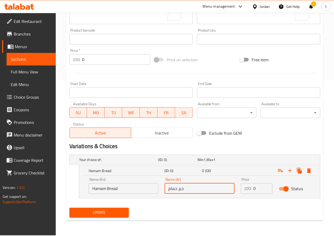
type input "خبز حمام"
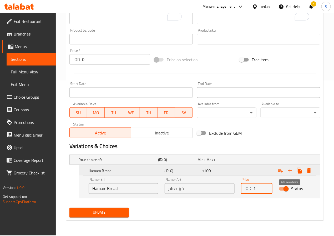
type input "1"
click at [291, 173] on icon "Expand" at bounding box center [290, 171] width 6 height 6
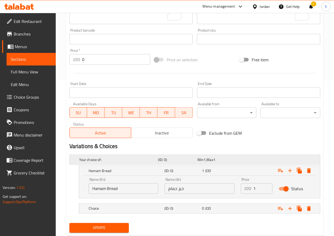
scroll to position [171, 0]
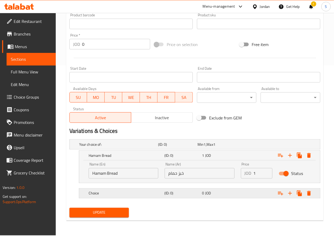
click at [129, 190] on div "Choice" at bounding box center [126, 193] width 76 height 7
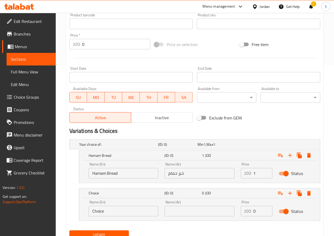
click at [114, 210] on input "Choice" at bounding box center [124, 211] width 70 height 11
click at [114, 210] on input "text" at bounding box center [124, 211] width 70 height 11
type input "French Bread"
type input "خبز فرنسي"
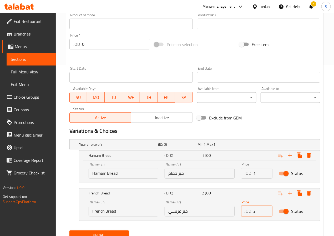
type input "2"
click at [117, 231] on button "Update" at bounding box center [99, 235] width 60 height 10
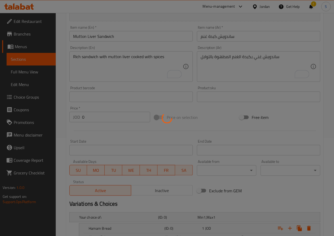
scroll to position [0, 0]
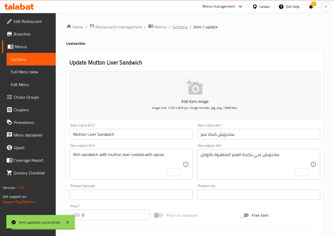
click at [181, 25] on span "Sections" at bounding box center [180, 27] width 15 height 6
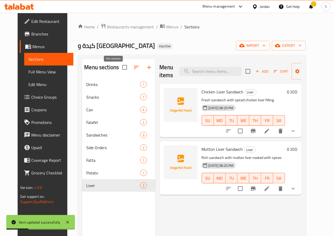
click at [133, 70] on icon "button" at bounding box center [136, 67] width 6 height 6
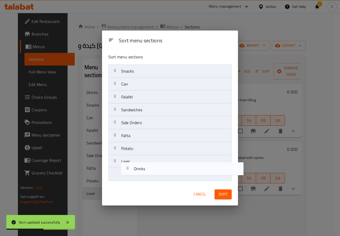
drag, startPoint x: 111, startPoint y: 73, endPoint x: 124, endPoint y: 173, distance: 100.6
click at [124, 173] on nav "Drinks Snacks Can Falafel Sandwiches Side Orders Fatta Potato Liver" at bounding box center [169, 122] width 123 height 117
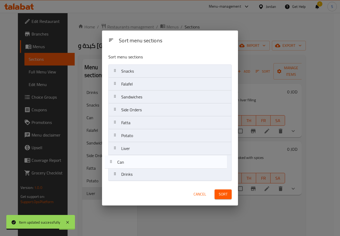
drag, startPoint x: 119, startPoint y: 85, endPoint x: 114, endPoint y: 165, distance: 80.1
click at [114, 165] on nav "Snacks Can Falafel Sandwiches Side Orders Fatta Potato Liver Drinks" at bounding box center [169, 122] width 123 height 117
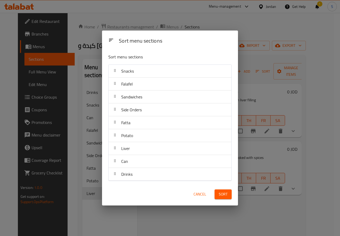
drag, startPoint x: 115, startPoint y: 92, endPoint x: 115, endPoint y: 88, distance: 4.5
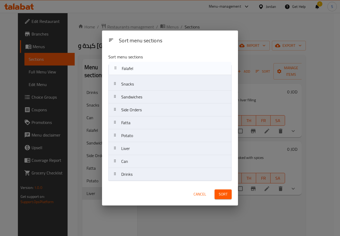
click at [115, 68] on nav "Snacks Falafel Sandwiches Side Orders Fatta Potato Liver Can Drinks" at bounding box center [169, 122] width 123 height 117
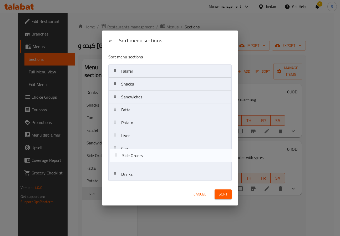
drag, startPoint x: 117, startPoint y: 107, endPoint x: 118, endPoint y: 155, distance: 47.9
click at [118, 155] on nav "Falafel Snacks Sandwiches Side Orders Fatta Potato Liver Can Drinks" at bounding box center [169, 122] width 123 height 117
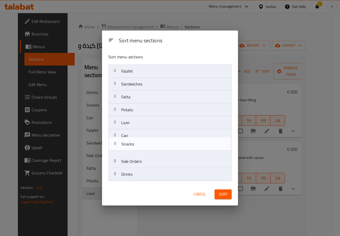
drag, startPoint x: 119, startPoint y: 86, endPoint x: 119, endPoint y: 149, distance: 62.6
click at [119, 149] on nav "Falafel Snacks Sandwiches Fatta Potato Liver Can Side Orders Drinks" at bounding box center [169, 122] width 123 height 117
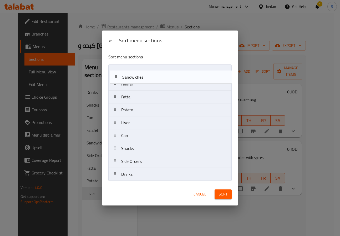
drag, startPoint x: 116, startPoint y: 81, endPoint x: 117, endPoint y: 72, distance: 9.0
click at [117, 72] on nav "Falafel Sandwiches Fatta Potato Liver Can Snacks Side Orders Drinks" at bounding box center [169, 122] width 123 height 117
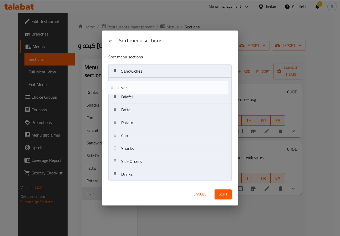
drag, startPoint x: 119, startPoint y: 127, endPoint x: 116, endPoint y: 91, distance: 36.4
click at [116, 91] on nav "Sandwiches Falafel Fatta Potato Liver Can Snacks Side Orders Drinks" at bounding box center [169, 122] width 123 height 117
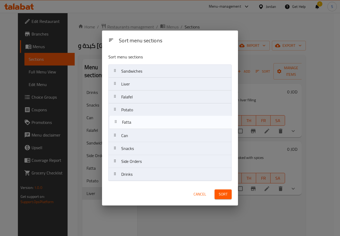
drag, startPoint x: 117, startPoint y: 108, endPoint x: 118, endPoint y: 126, distance: 17.4
click at [118, 126] on nav "Sandwiches Liver Falafel Fatta Potato Can Snacks Side Orders Drinks" at bounding box center [169, 122] width 123 height 117
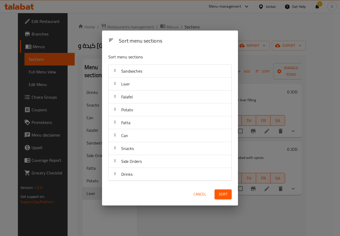
click at [221, 197] on span "Sort" at bounding box center [223, 194] width 9 height 7
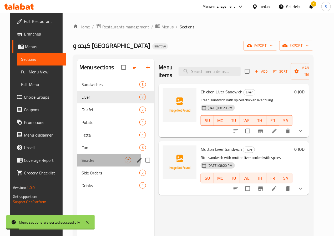
click at [89, 164] on div "Snacks 7" at bounding box center [115, 160] width 77 height 13
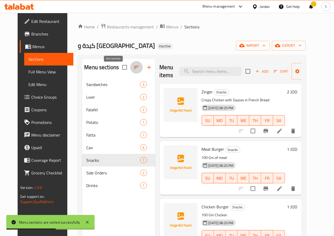
click at [133, 70] on icon "button" at bounding box center [136, 67] width 6 height 6
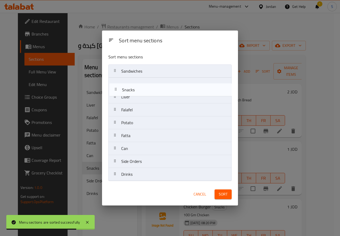
drag, startPoint x: 122, startPoint y: 146, endPoint x: 122, endPoint y: 82, distance: 63.7
click at [122, 82] on nav "Sandwiches Liver Falafel Potato Fatta Can Snacks Side Orders Drinks" at bounding box center [169, 122] width 123 height 117
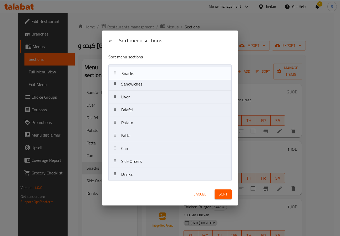
drag, startPoint x: 132, startPoint y: 85, endPoint x: 132, endPoint y: 73, distance: 12.6
click at [132, 73] on nav "Sandwiches Snacks Liver Falafel Potato Fatta Can Side Orders Drinks" at bounding box center [169, 122] width 123 height 117
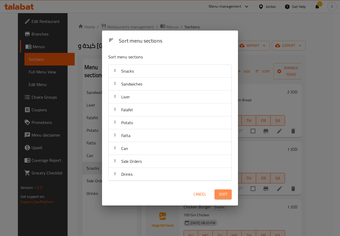
click at [225, 193] on span "Sort" at bounding box center [223, 194] width 9 height 7
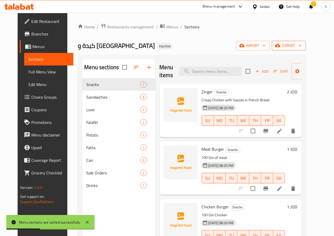
click at [302, 45] on span "export" at bounding box center [289, 45] width 26 height 7
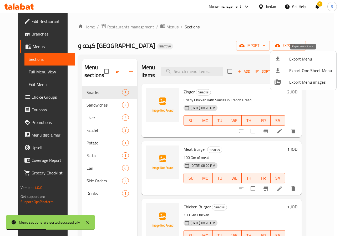
click at [306, 59] on span "Export Menu" at bounding box center [310, 59] width 43 height 6
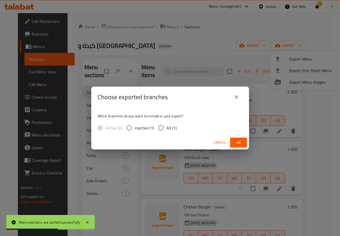
click at [163, 129] on input "All (1)" at bounding box center [160, 127] width 11 height 11
radio input "true"
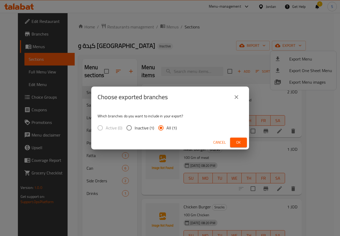
click at [245, 144] on button "Ok" at bounding box center [238, 143] width 17 height 10
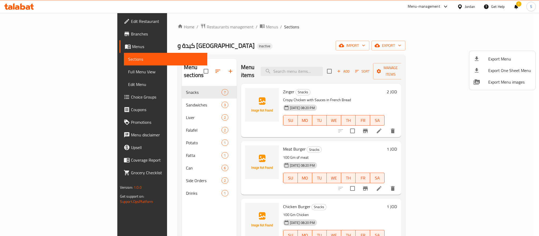
click at [334, 7] on div at bounding box center [269, 118] width 539 height 236
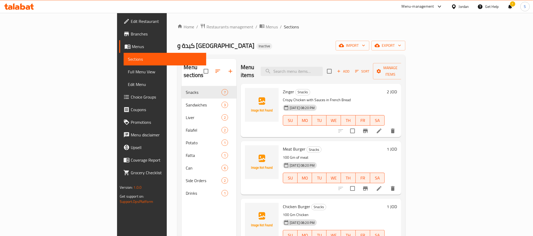
click at [334, 7] on div "Jordan" at bounding box center [460, 6] width 26 height 13
click at [334, 7] on icon at bounding box center [454, 7] width 6 height 6
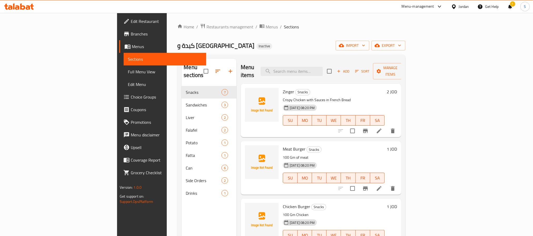
click at [334, 5] on div "Jordan" at bounding box center [464, 7] width 10 height 6
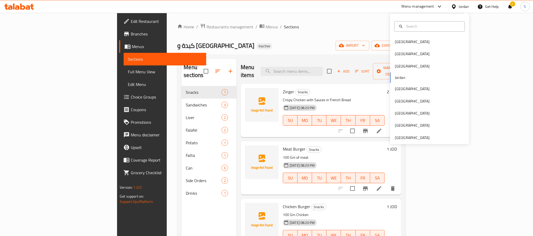
click at [334, 5] on div "Jordan" at bounding box center [464, 7] width 10 height 6
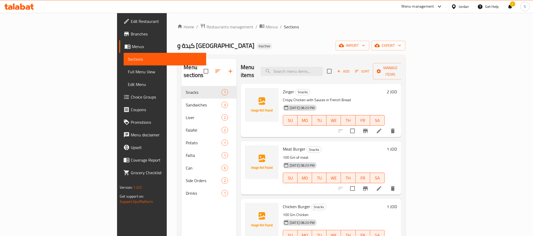
click at [334, 5] on div "Jordan" at bounding box center [464, 7] width 10 height 6
click at [334, 103] on div "28-09-2025 08:20 PM SU MO TU WE TH FR SA" at bounding box center [334, 117] width 106 height 28
click at [334, 5] on div "Jordan" at bounding box center [464, 7] width 10 height 6
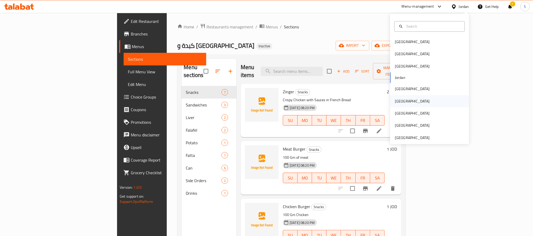
click at [334, 104] on div "Oman" at bounding box center [412, 101] width 35 height 6
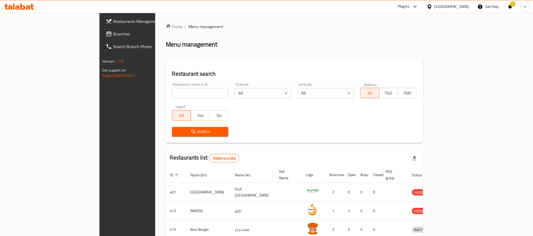
click at [113, 34] on span "Branches" at bounding box center [148, 34] width 71 height 6
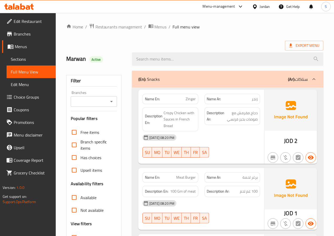
click at [130, 56] on div at bounding box center [228, 59] width 198 height 20
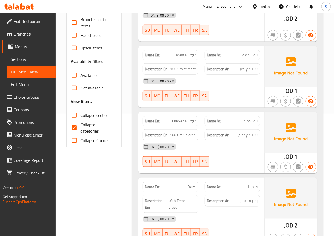
scroll to position [119, 0]
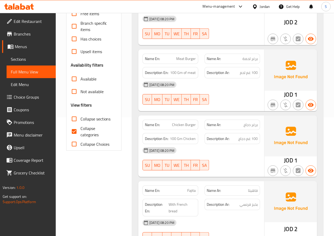
click at [73, 132] on input "Collapse categories" at bounding box center [74, 131] width 13 height 13
checkbox input "false"
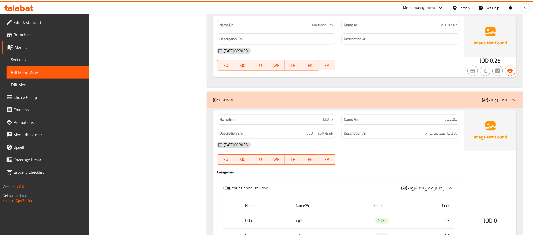
scroll to position [3403, 0]
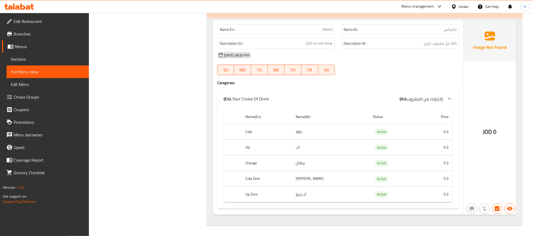
click at [231, 28] on strong "Name En:" at bounding box center [227, 30] width 15 height 6
copy strong "Name En:"
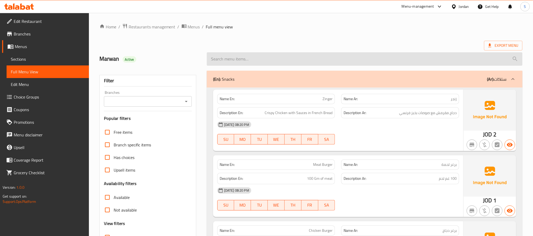
scroll to position [583, 0]
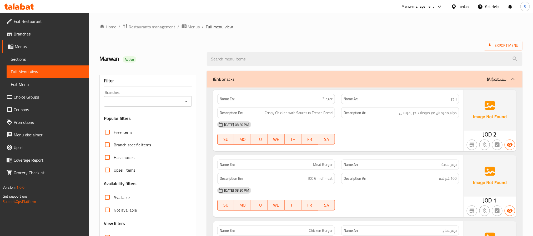
scroll to position [832, 0]
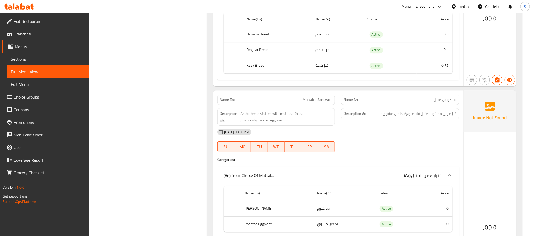
click at [314, 103] on span "Muttabal Sandwich" at bounding box center [317, 100] width 30 height 6
copy span "Muttabal Sandwich"
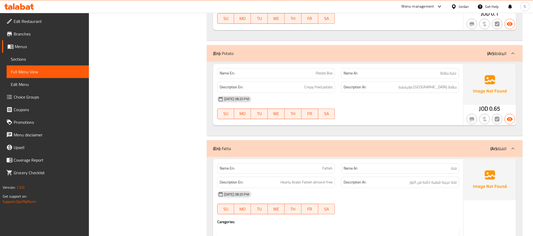
scroll to position [1784, 0]
click at [164, 142] on div "Filter Branches Branches Popular filters Free items Branch specific items Has c…" at bounding box center [149, 56] width 107 height 3547
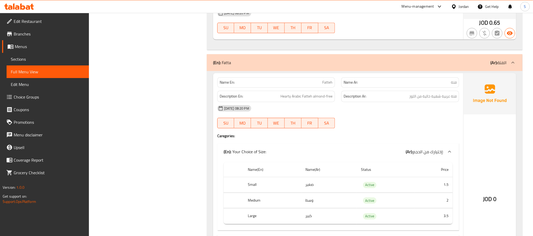
scroll to position [1870, 0]
drag, startPoint x: 168, startPoint y: 73, endPoint x: 115, endPoint y: -39, distance: 123.4
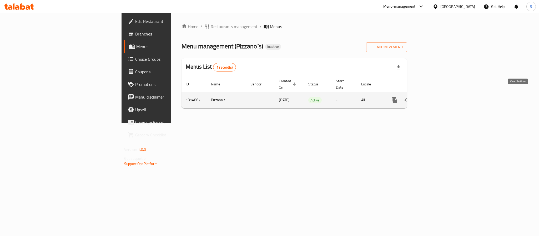
click at [435, 98] on icon "enhanced table" at bounding box center [432, 100] width 5 height 5
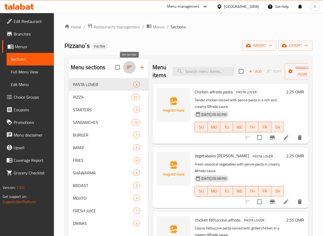
click at [130, 69] on icon "button" at bounding box center [129, 67] width 6 height 6
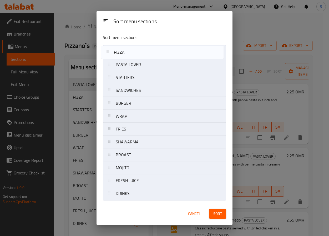
drag, startPoint x: 110, startPoint y: 63, endPoint x: 108, endPoint y: 48, distance: 15.4
click at [108, 48] on nav "PASTA LOVER PIZZA STARTERS SANDWICHES BURGER WRAP FRIES SHAWARMA BROAST MOJITO …" at bounding box center [164, 122] width 123 height 155
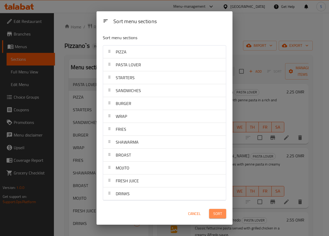
click at [220, 215] on span "Sort" at bounding box center [217, 213] width 9 height 7
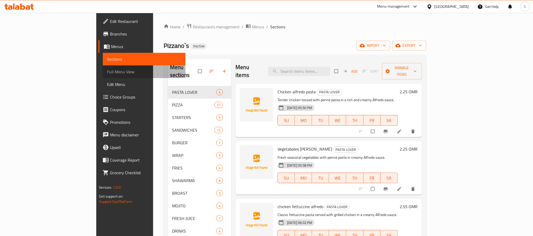
click at [107, 71] on span "Full Menu View" at bounding box center [144, 72] width 74 height 6
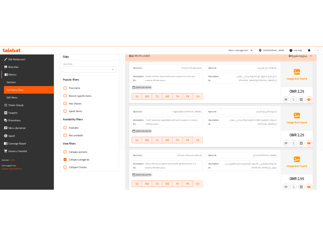
scroll to position [75, 0]
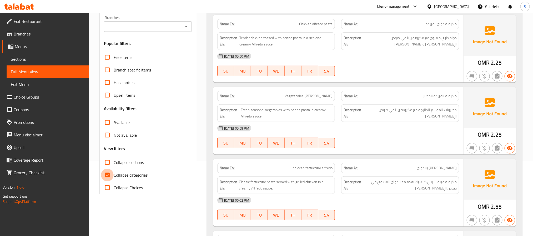
click at [108, 176] on input "Collapse categories" at bounding box center [107, 175] width 13 height 13
checkbox input "false"
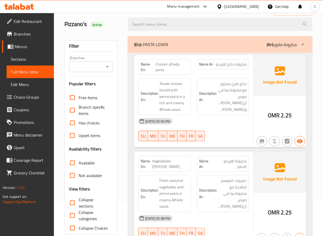
scroll to position [0, 0]
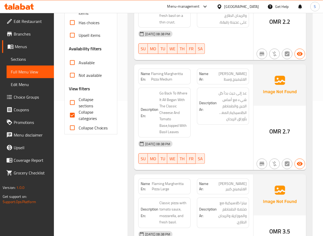
scroll to position [133, 0]
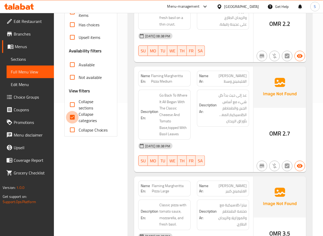
click at [75, 114] on input "Collapse categories" at bounding box center [72, 117] width 13 height 13
checkbox input "false"
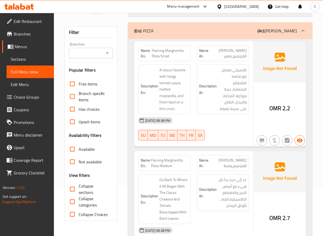
scroll to position [0, 0]
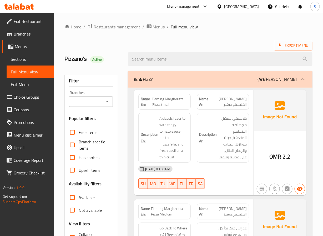
click at [112, 62] on h2 "Pizzano's Active" at bounding box center [92, 59] width 57 height 8
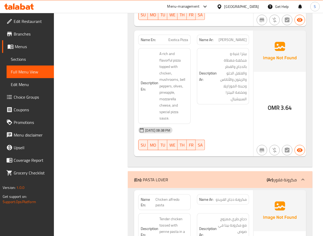
scroll to position [2694, 0]
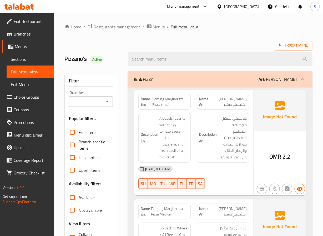
click at [123, 51] on div "Pizzano's Active" at bounding box center [93, 58] width 64 height 23
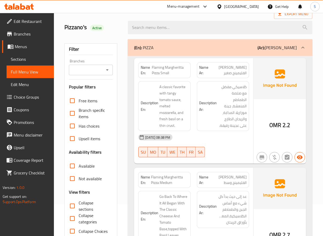
scroll to position [33, 0]
